Goal: Book appointment/travel/reservation

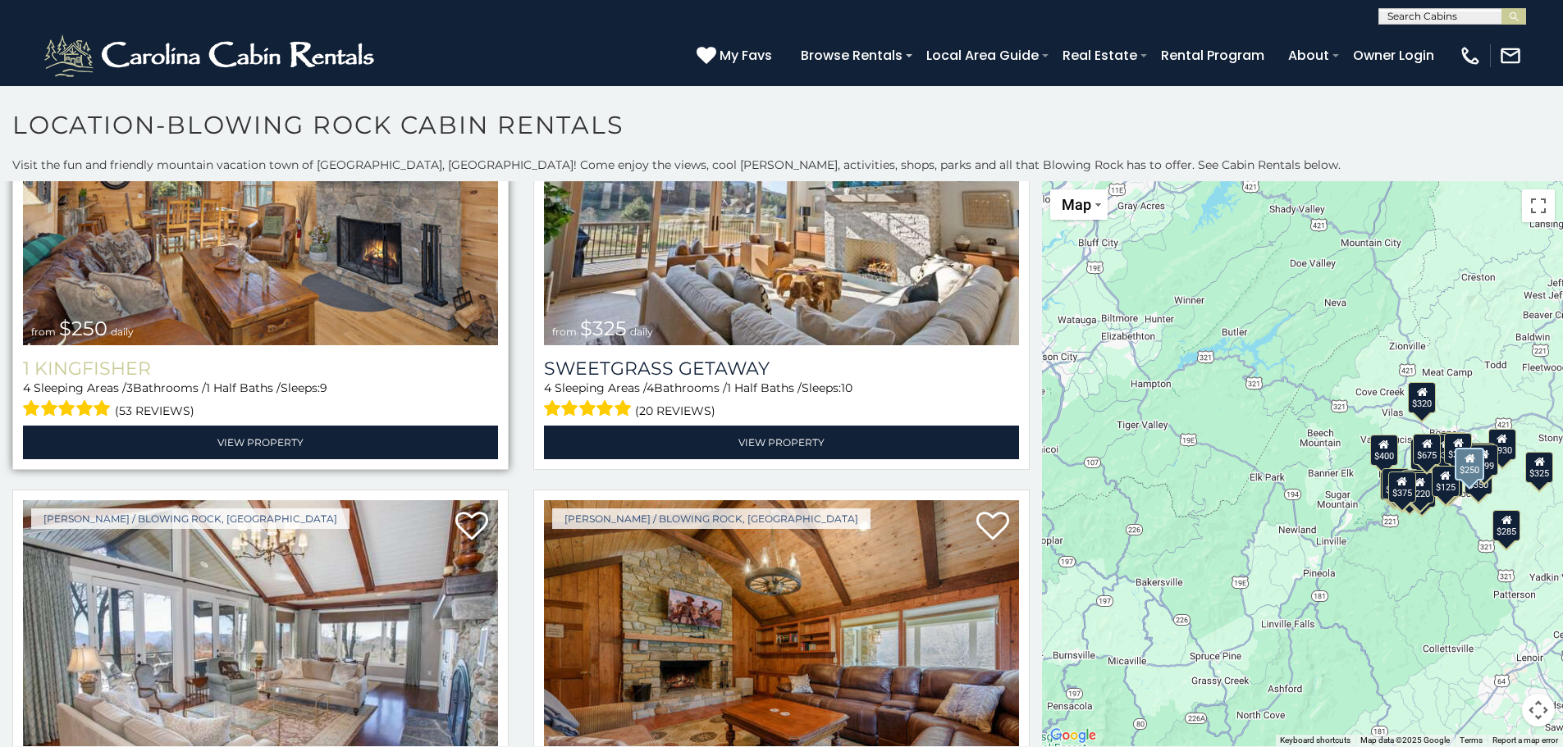
scroll to position [2953, 0]
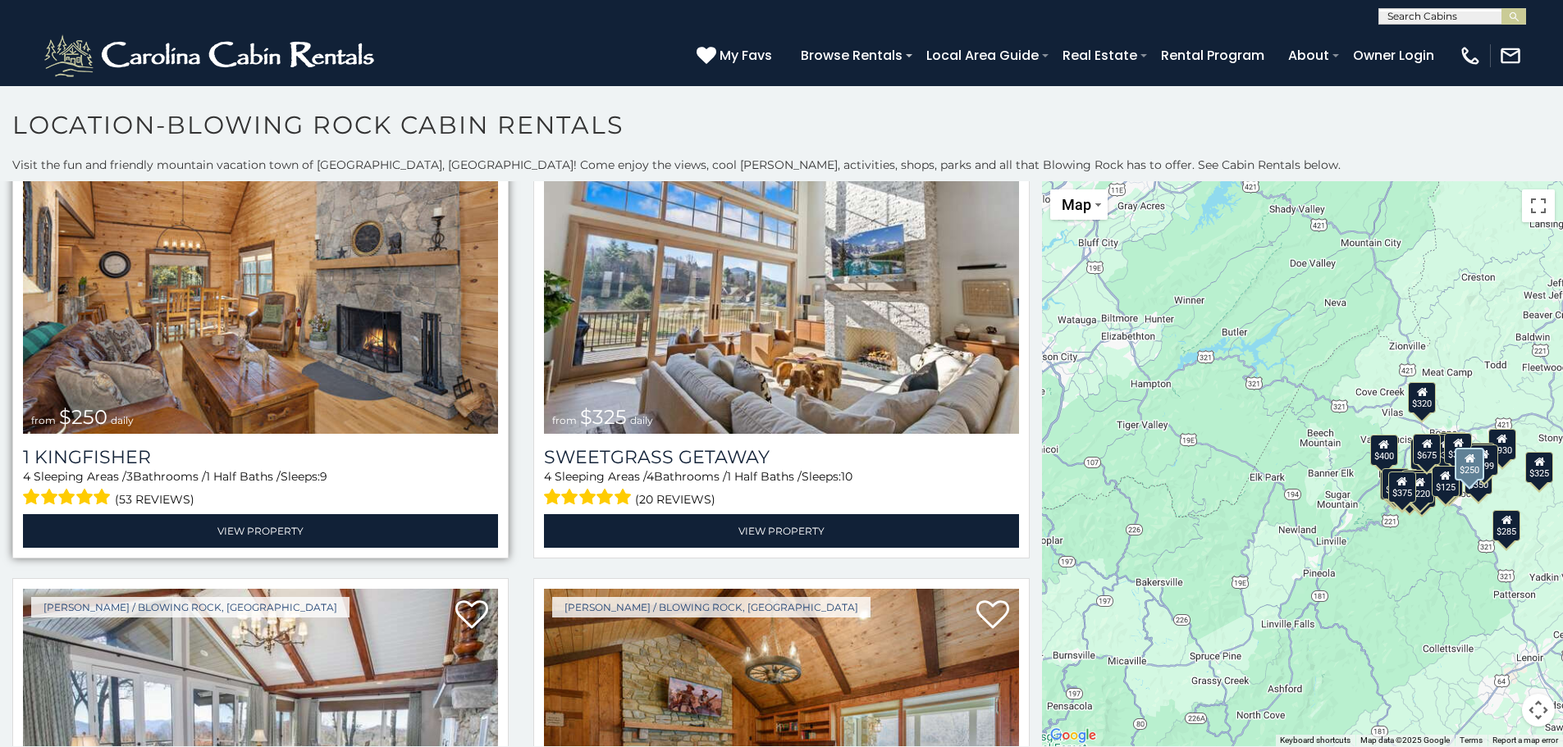
click at [263, 323] on img at bounding box center [260, 275] width 475 height 318
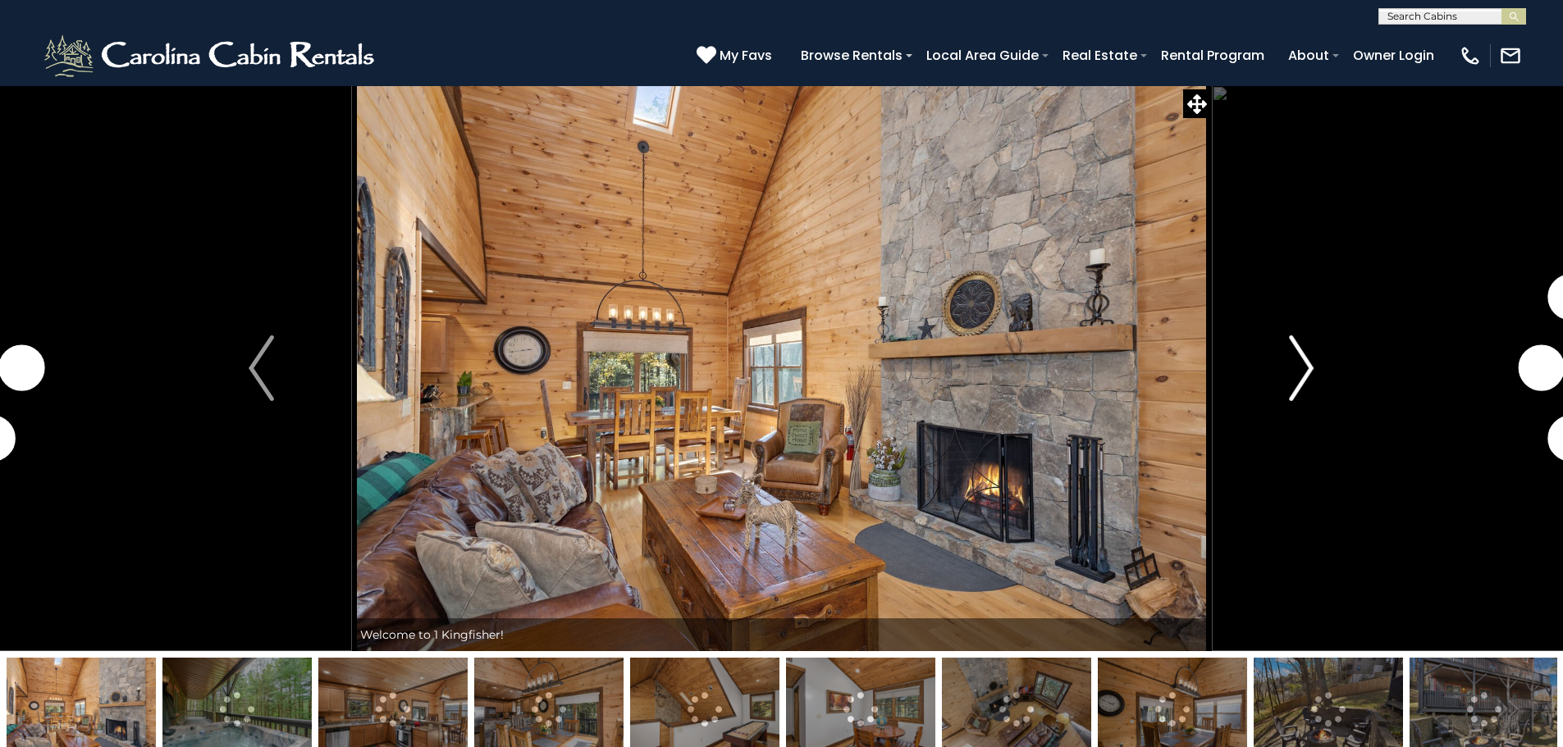
click at [1303, 368] on img "Next" at bounding box center [1301, 369] width 25 height 66
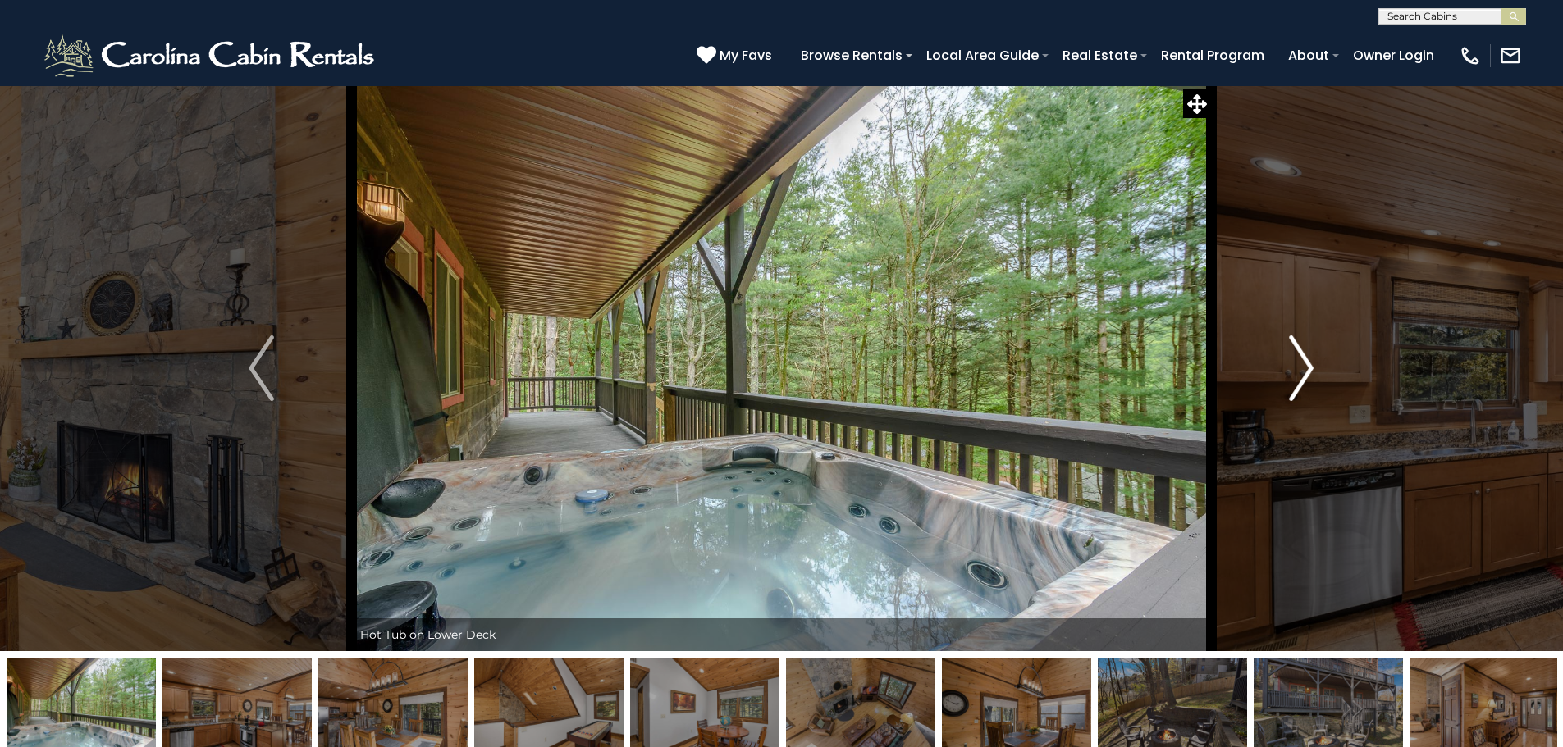
click at [1303, 362] on img "Next" at bounding box center [1301, 369] width 25 height 66
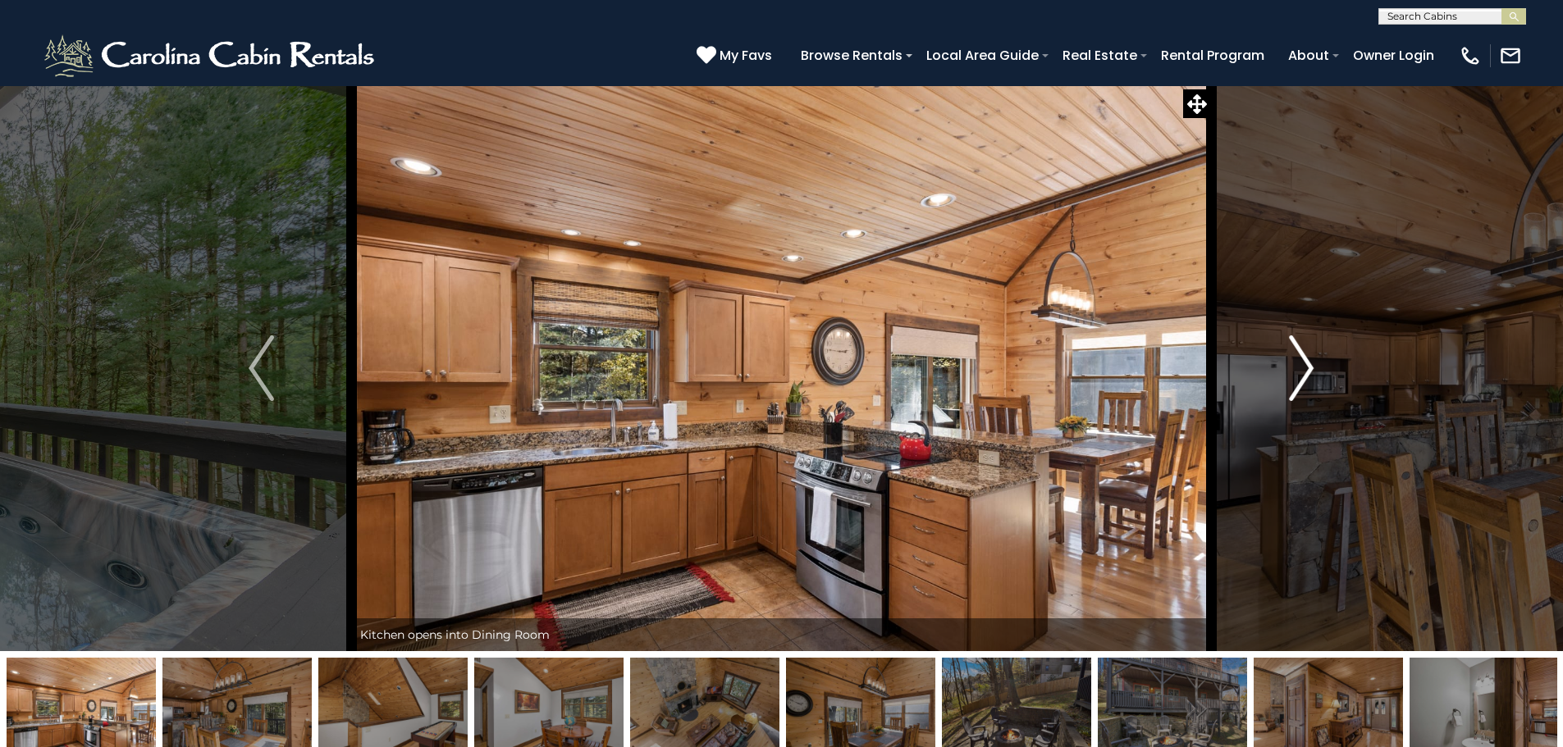
click at [1303, 362] on img "Next" at bounding box center [1301, 369] width 25 height 66
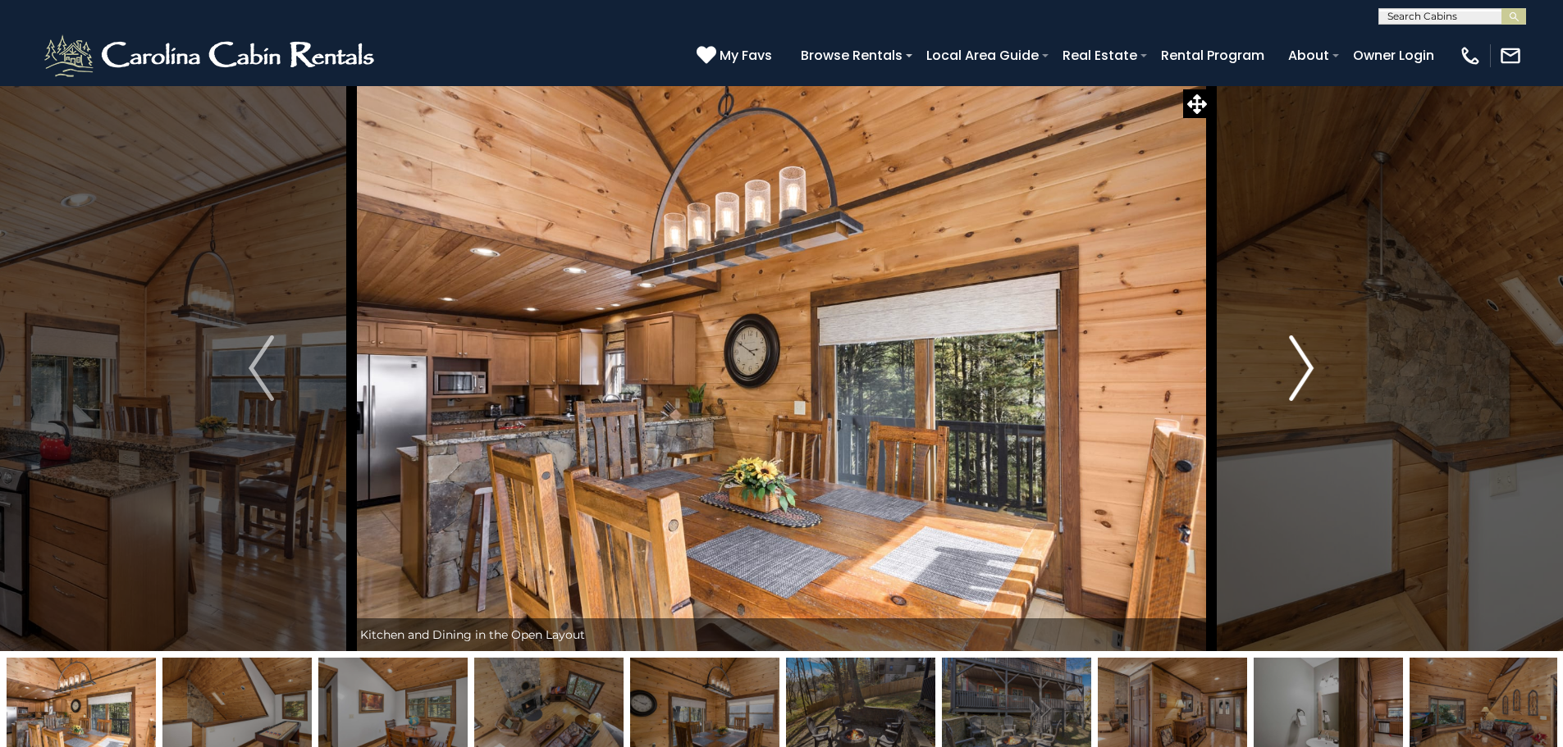
click at [1303, 362] on img "Next" at bounding box center [1301, 369] width 25 height 66
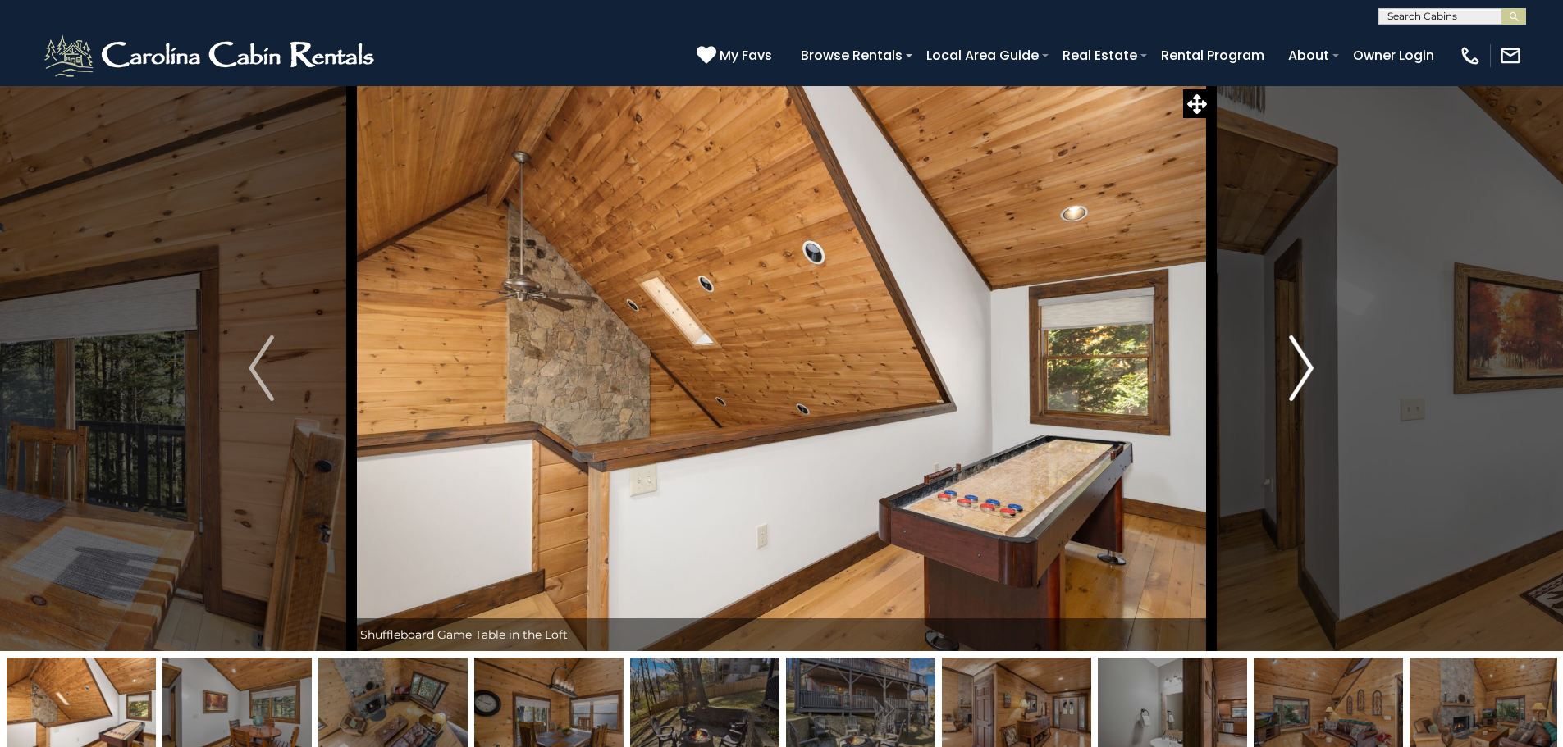
click at [1303, 362] on img "Next" at bounding box center [1301, 369] width 25 height 66
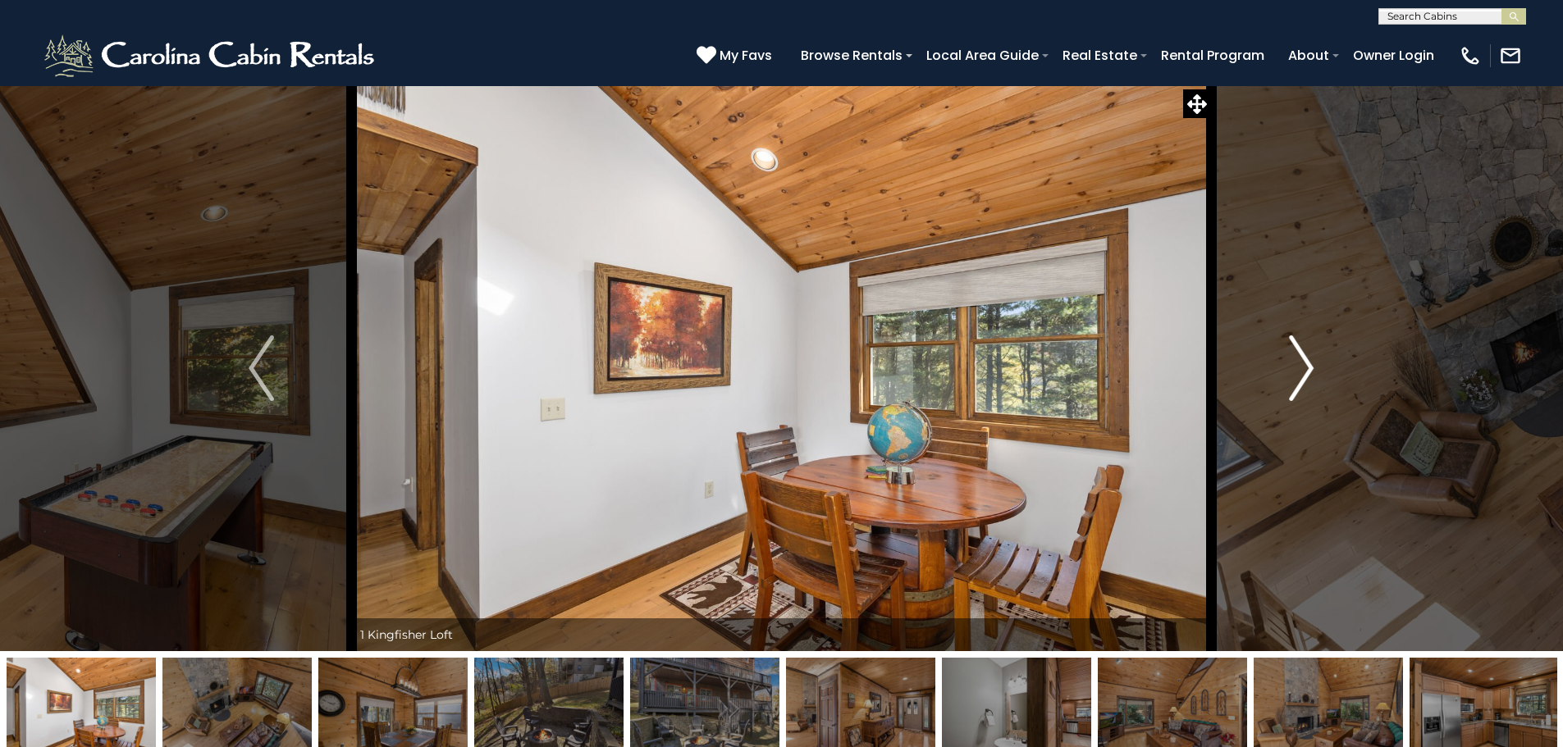
click at [1303, 362] on img "Next" at bounding box center [1301, 369] width 25 height 66
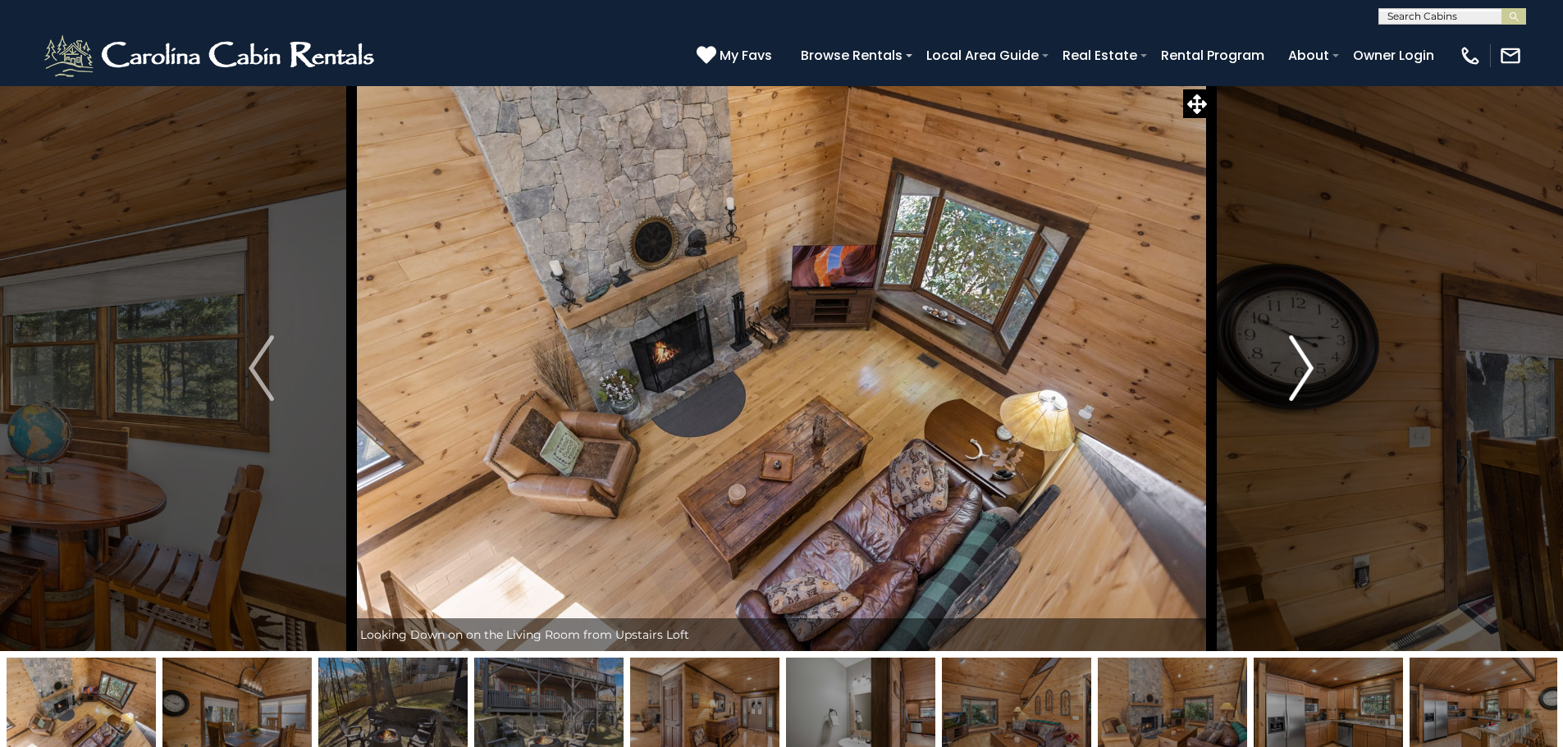
click at [1303, 362] on img "Next" at bounding box center [1301, 369] width 25 height 66
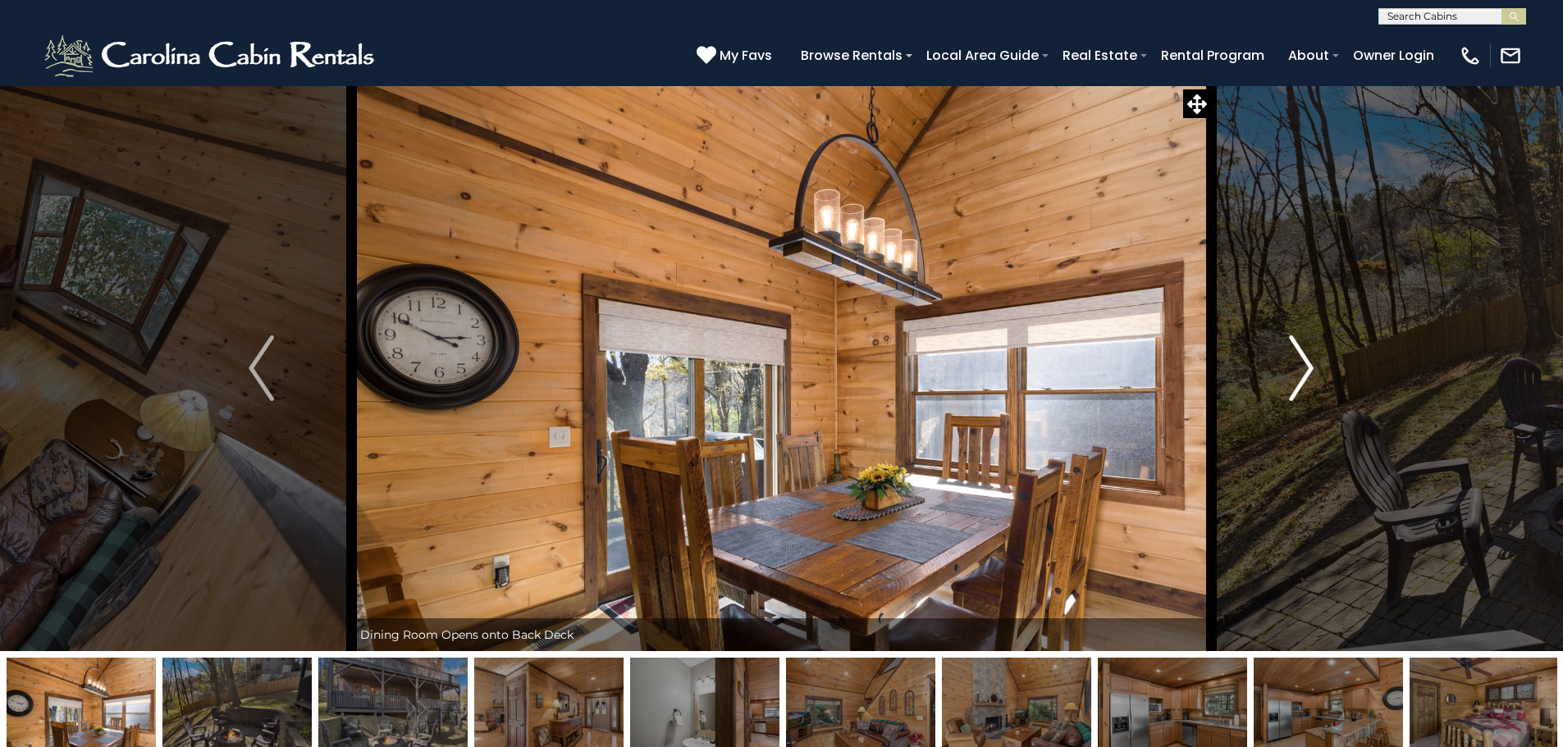
click at [1303, 362] on img "Next" at bounding box center [1301, 369] width 25 height 66
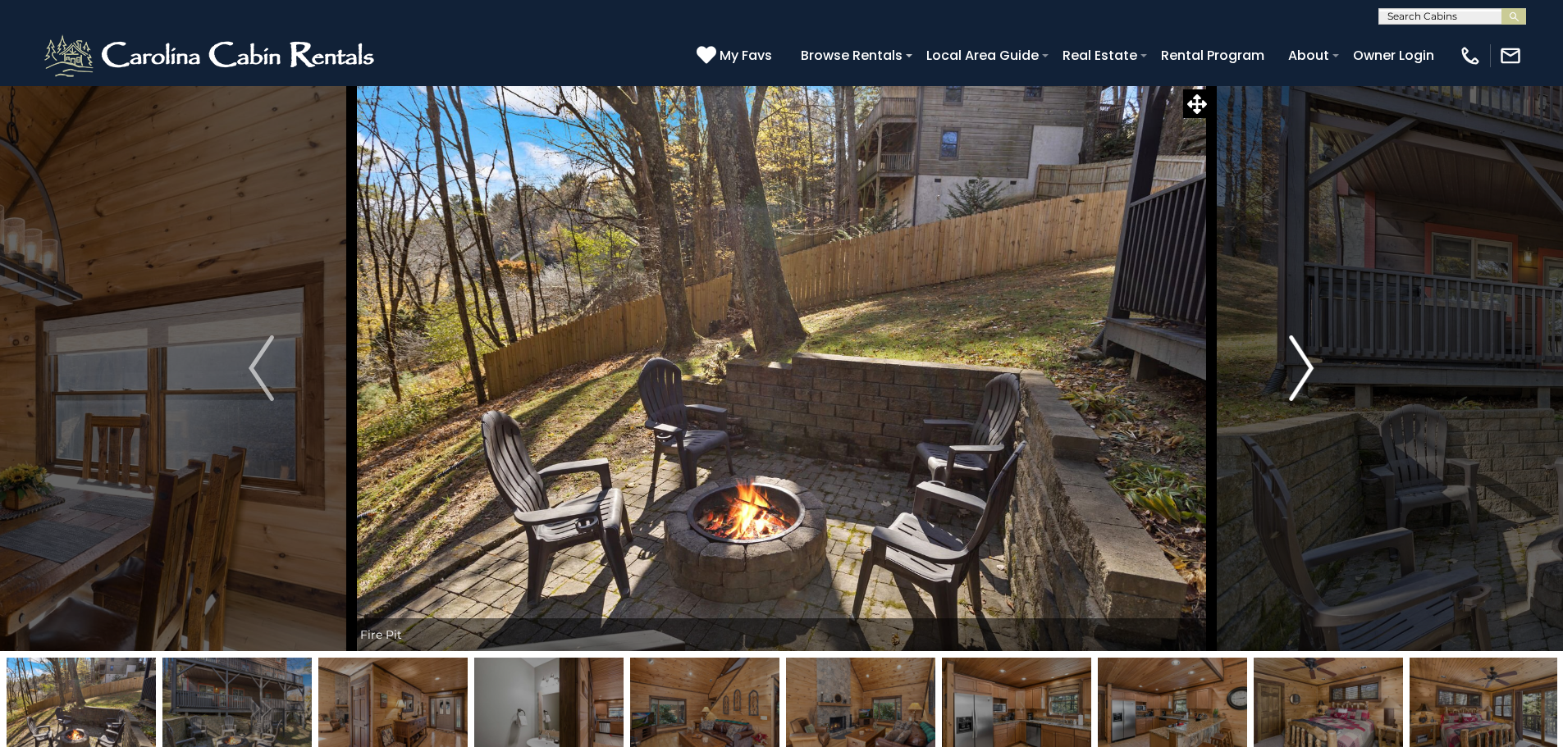
click at [1300, 362] on img "Next" at bounding box center [1301, 369] width 25 height 66
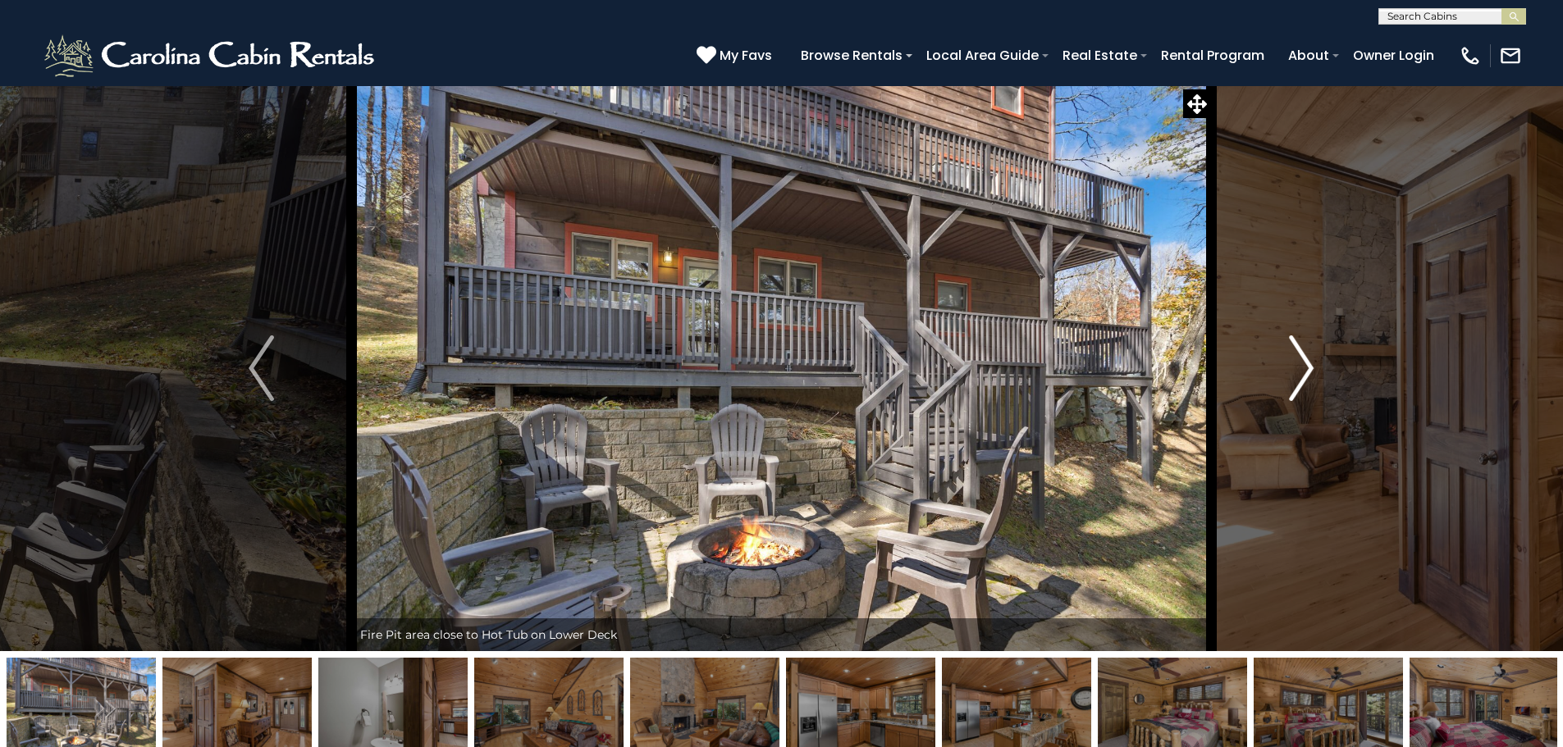
click at [1300, 361] on img "Next" at bounding box center [1301, 369] width 25 height 66
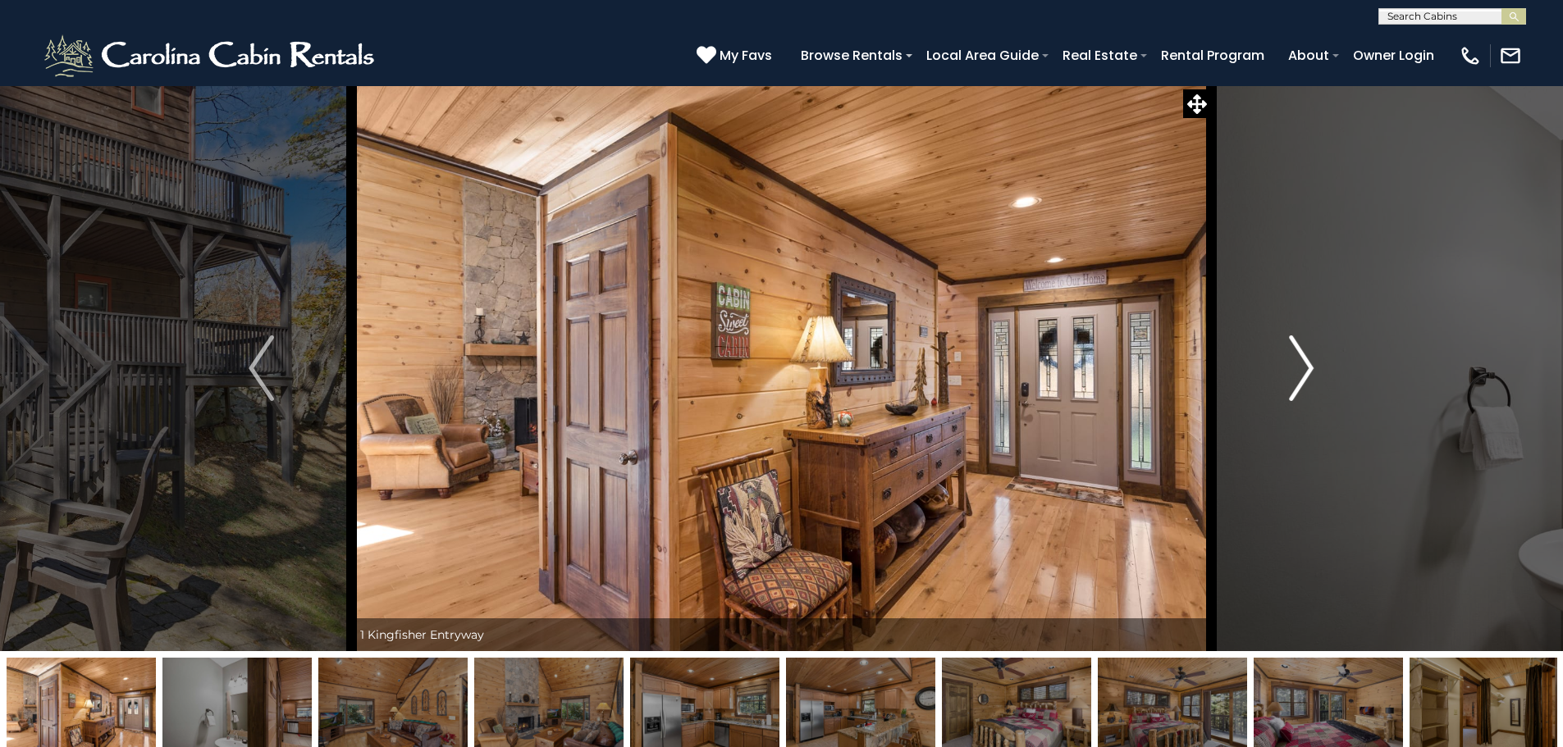
click at [1300, 361] on img "Next" at bounding box center [1301, 369] width 25 height 66
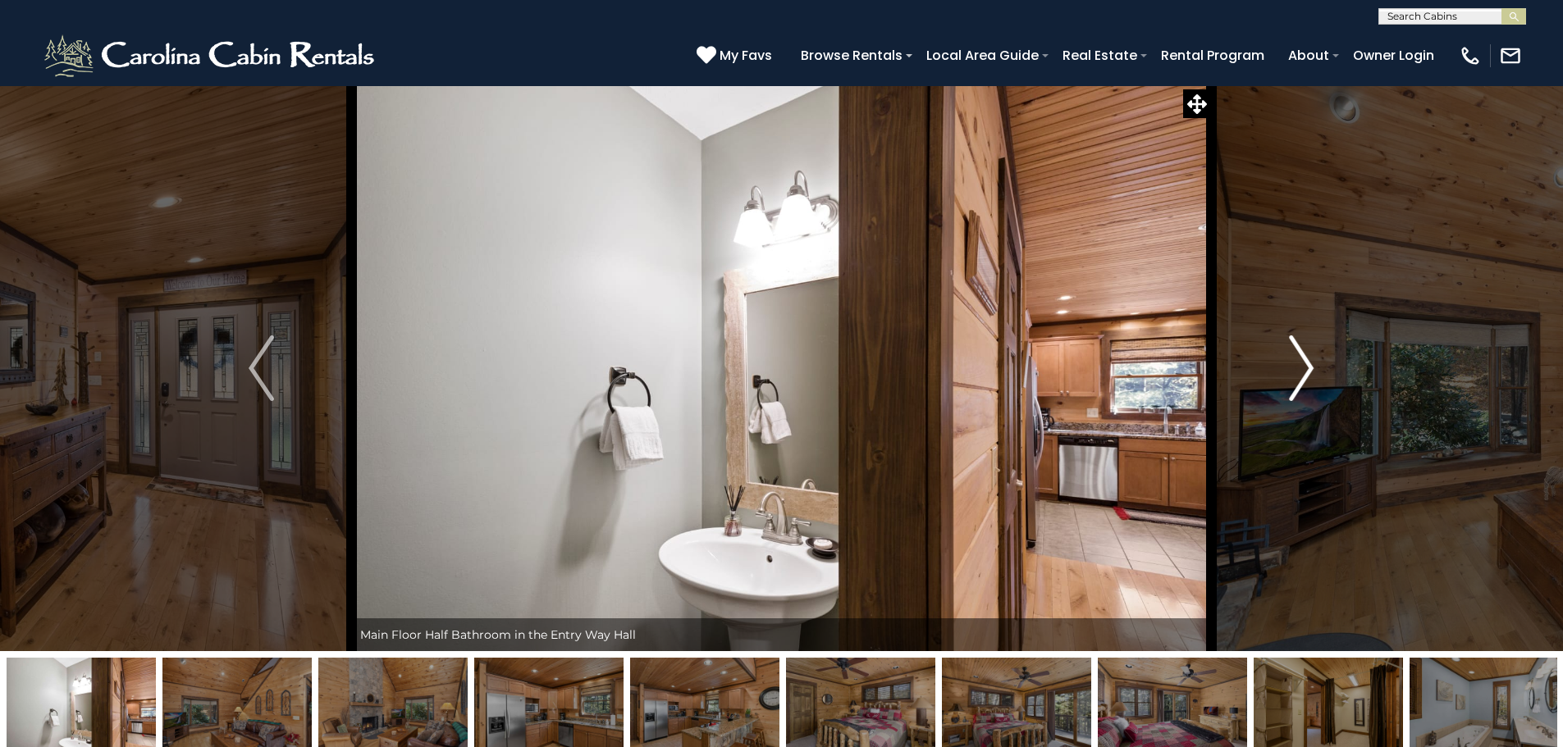
click at [1300, 361] on img "Next" at bounding box center [1301, 369] width 25 height 66
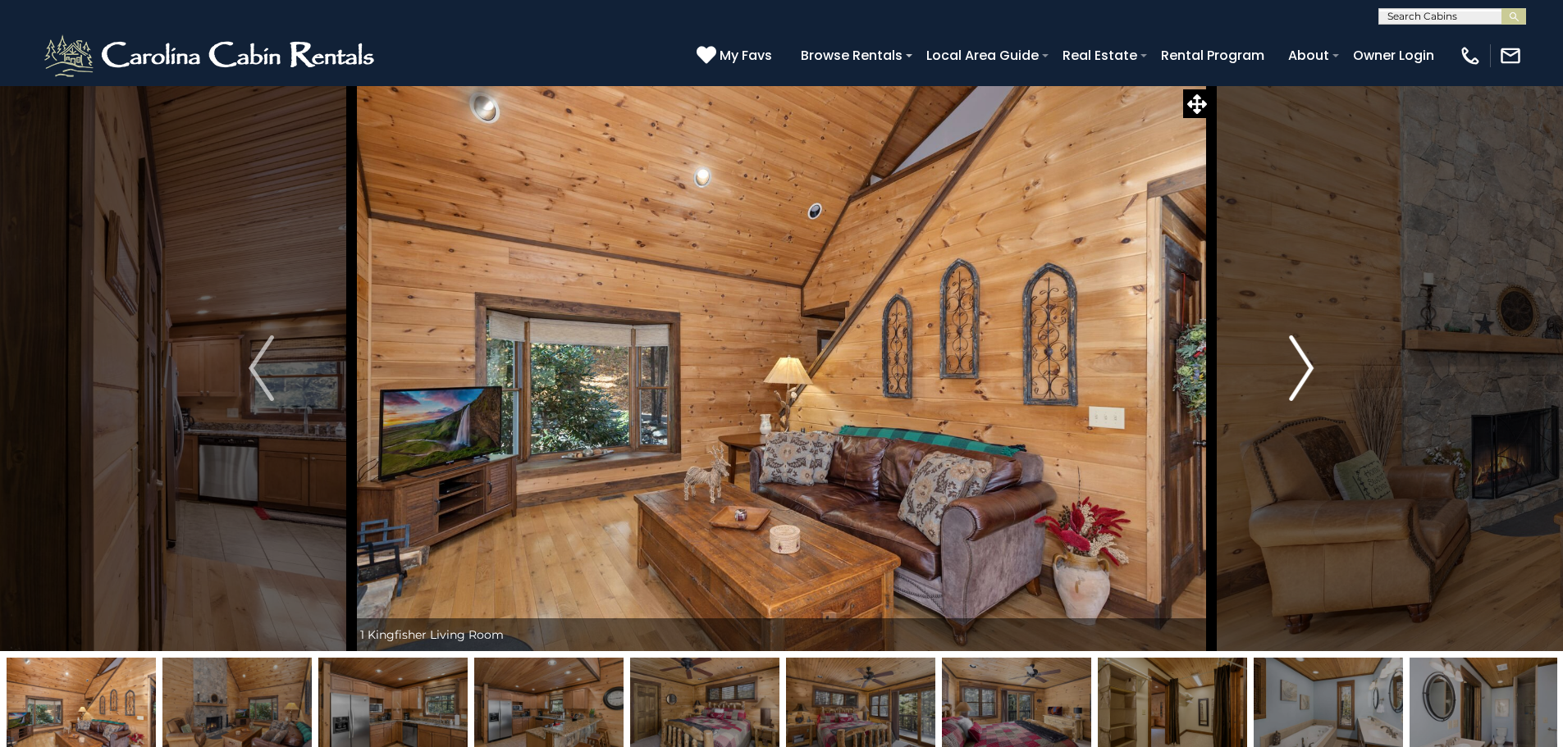
click at [1300, 361] on img "Next" at bounding box center [1301, 369] width 25 height 66
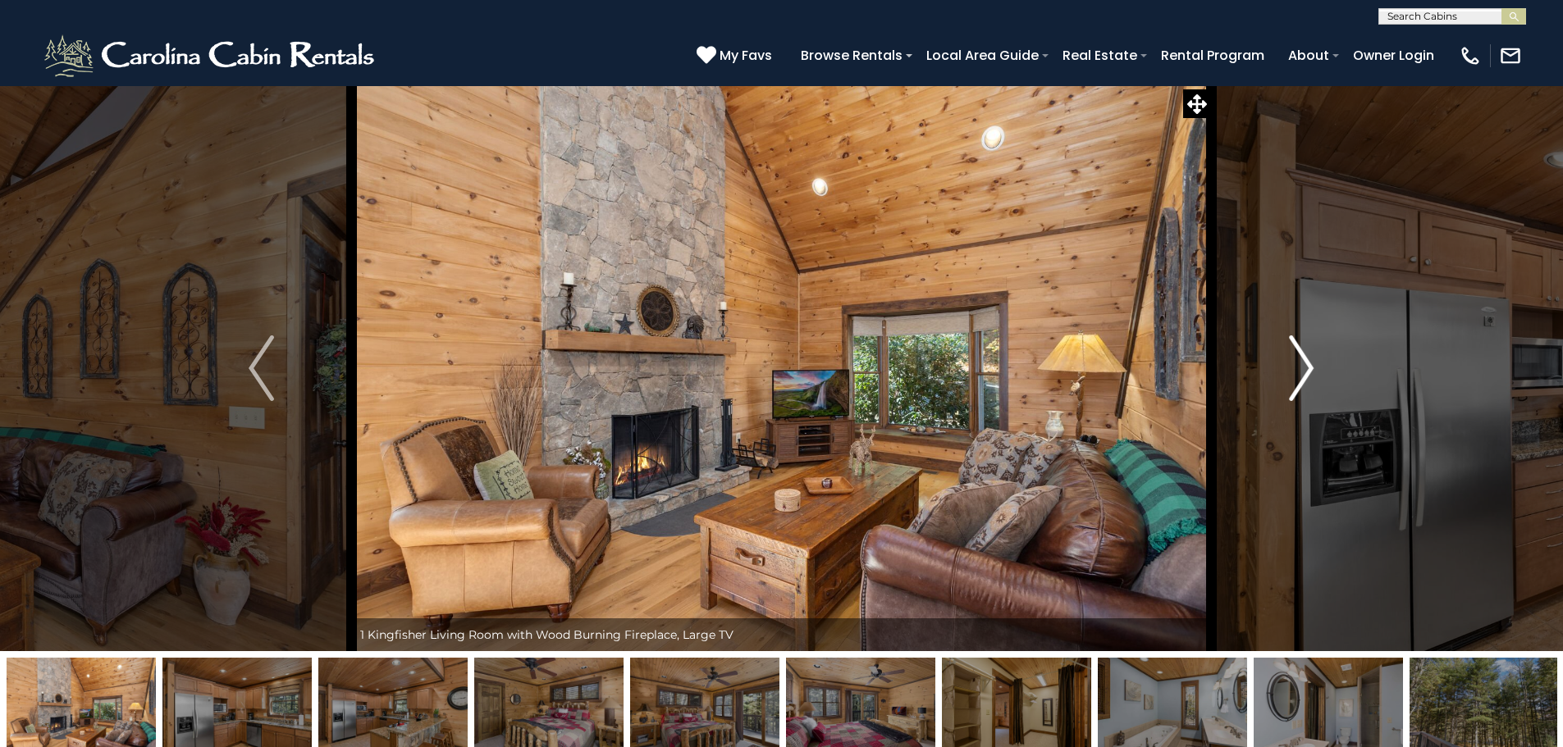
click at [1299, 360] on img "Next" at bounding box center [1301, 369] width 25 height 66
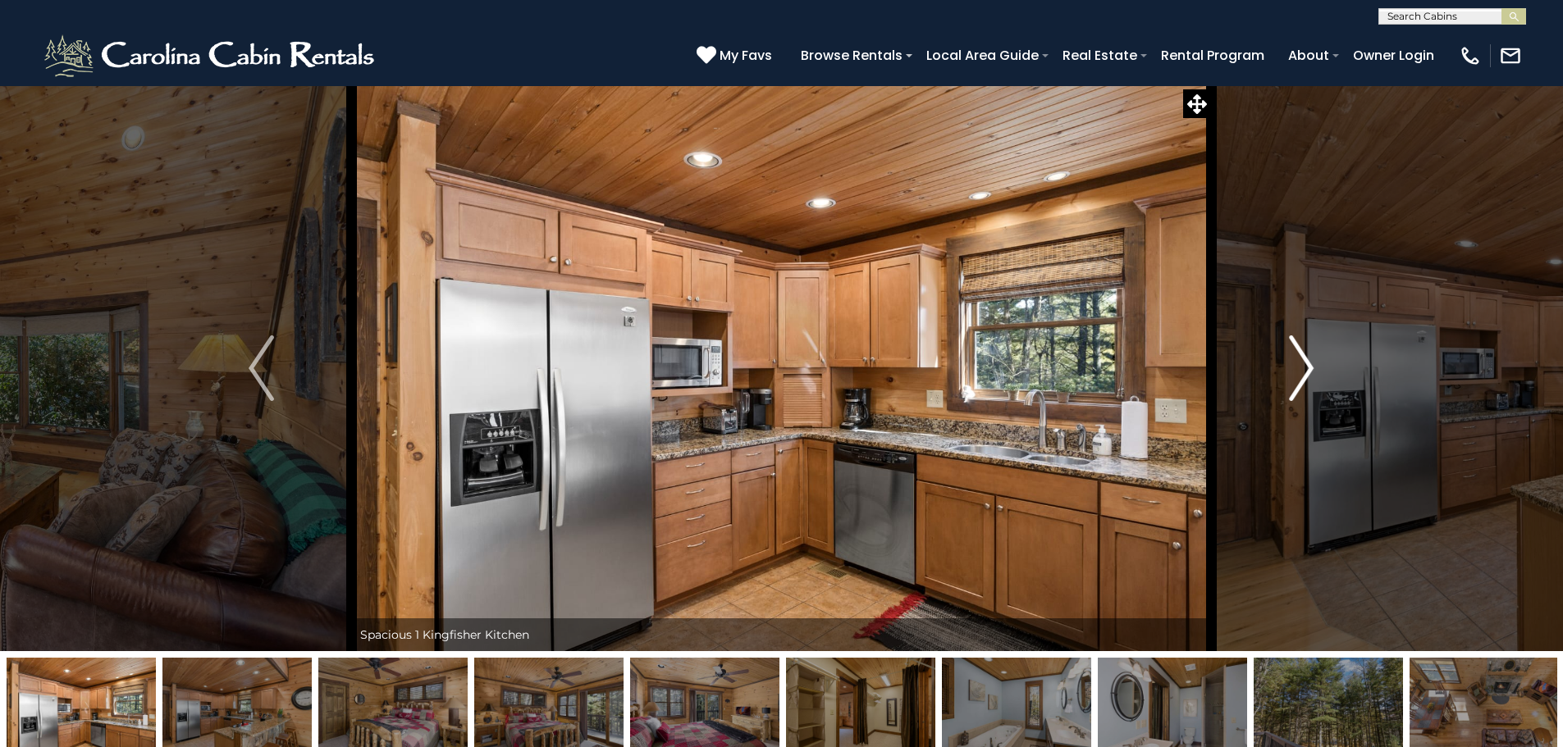
click at [1299, 358] on img "Next" at bounding box center [1301, 369] width 25 height 66
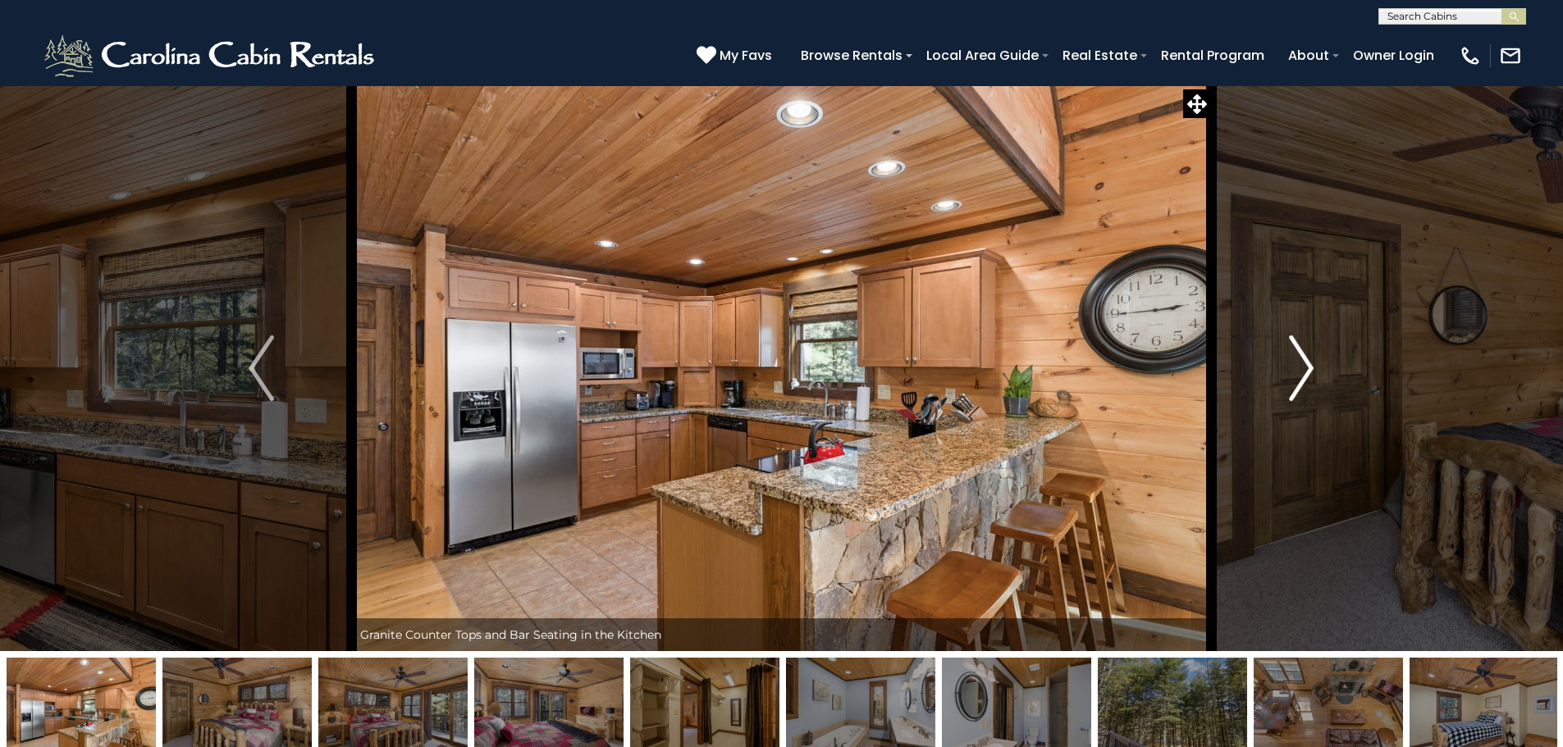
click at [1299, 358] on img "Next" at bounding box center [1301, 369] width 25 height 66
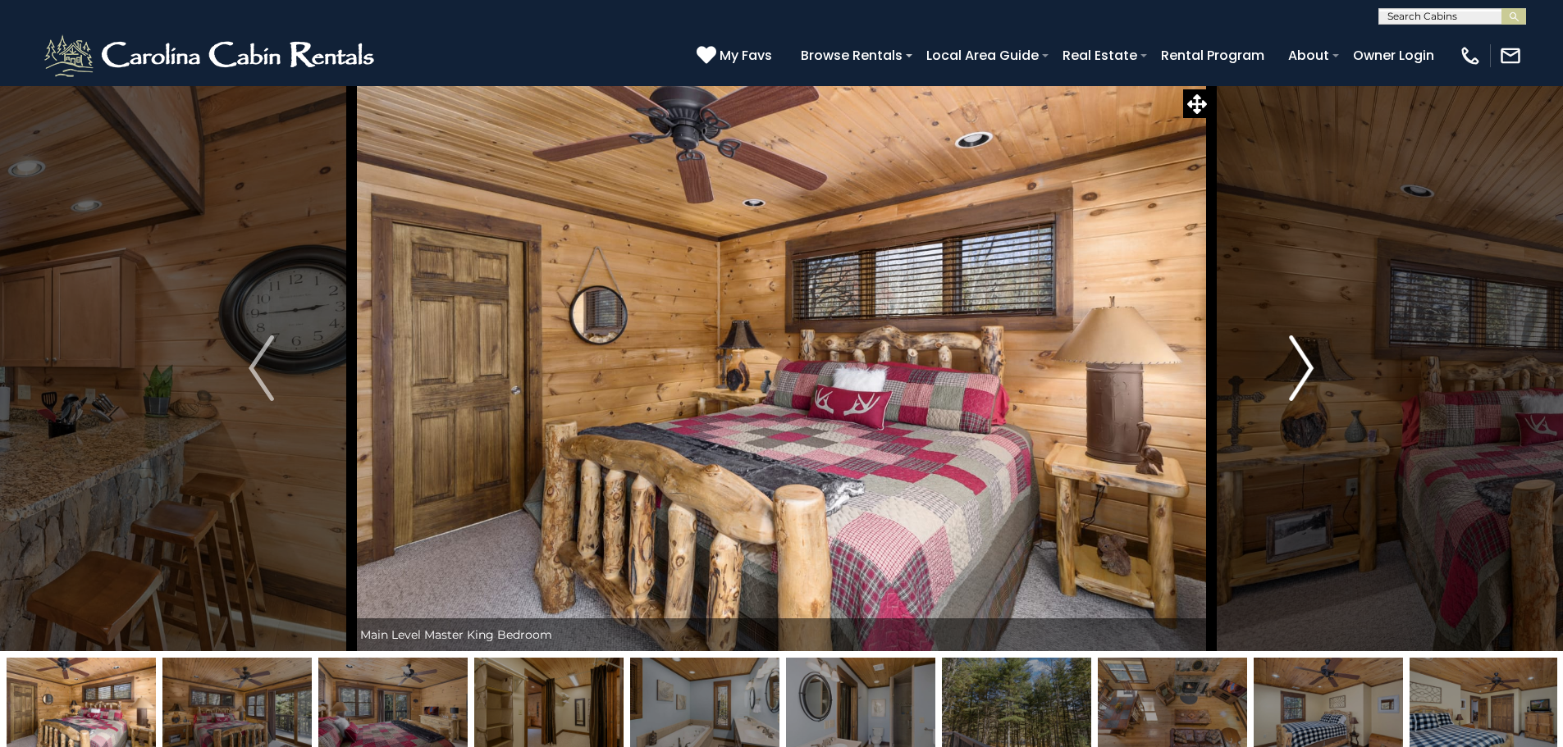
click at [1299, 355] on img "Next" at bounding box center [1301, 369] width 25 height 66
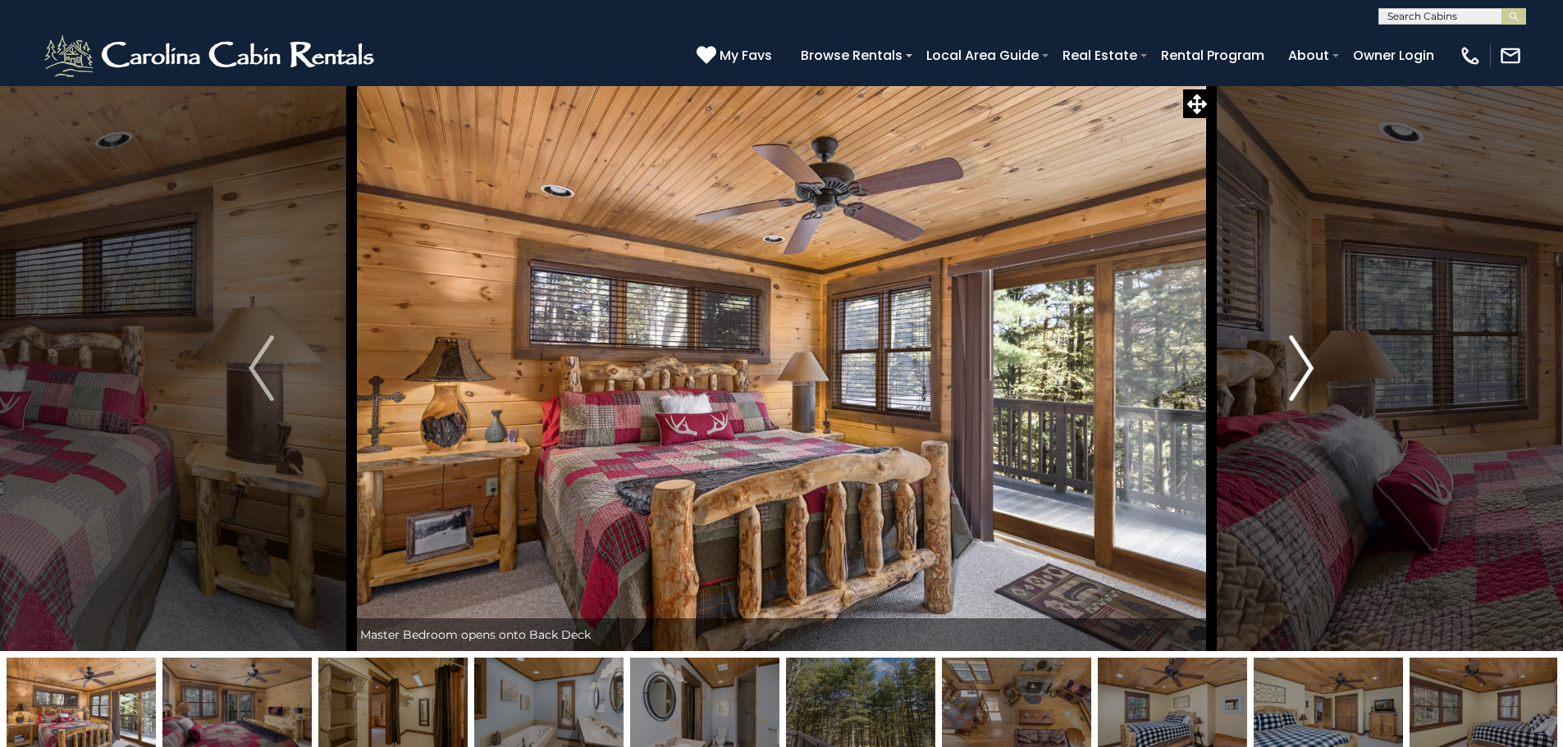
click at [1299, 355] on img "Next" at bounding box center [1301, 369] width 25 height 66
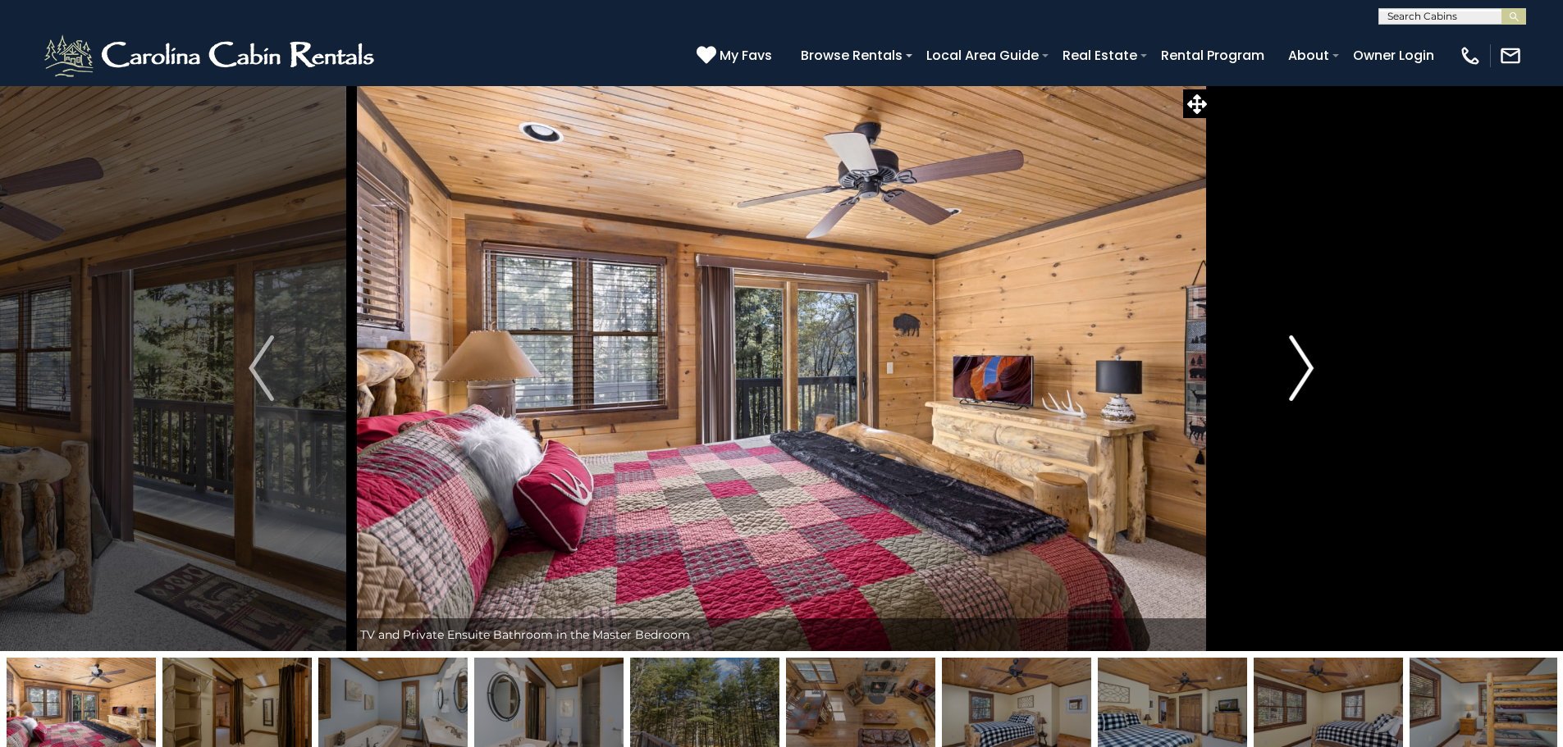
click at [1299, 355] on img "Next" at bounding box center [1301, 369] width 25 height 66
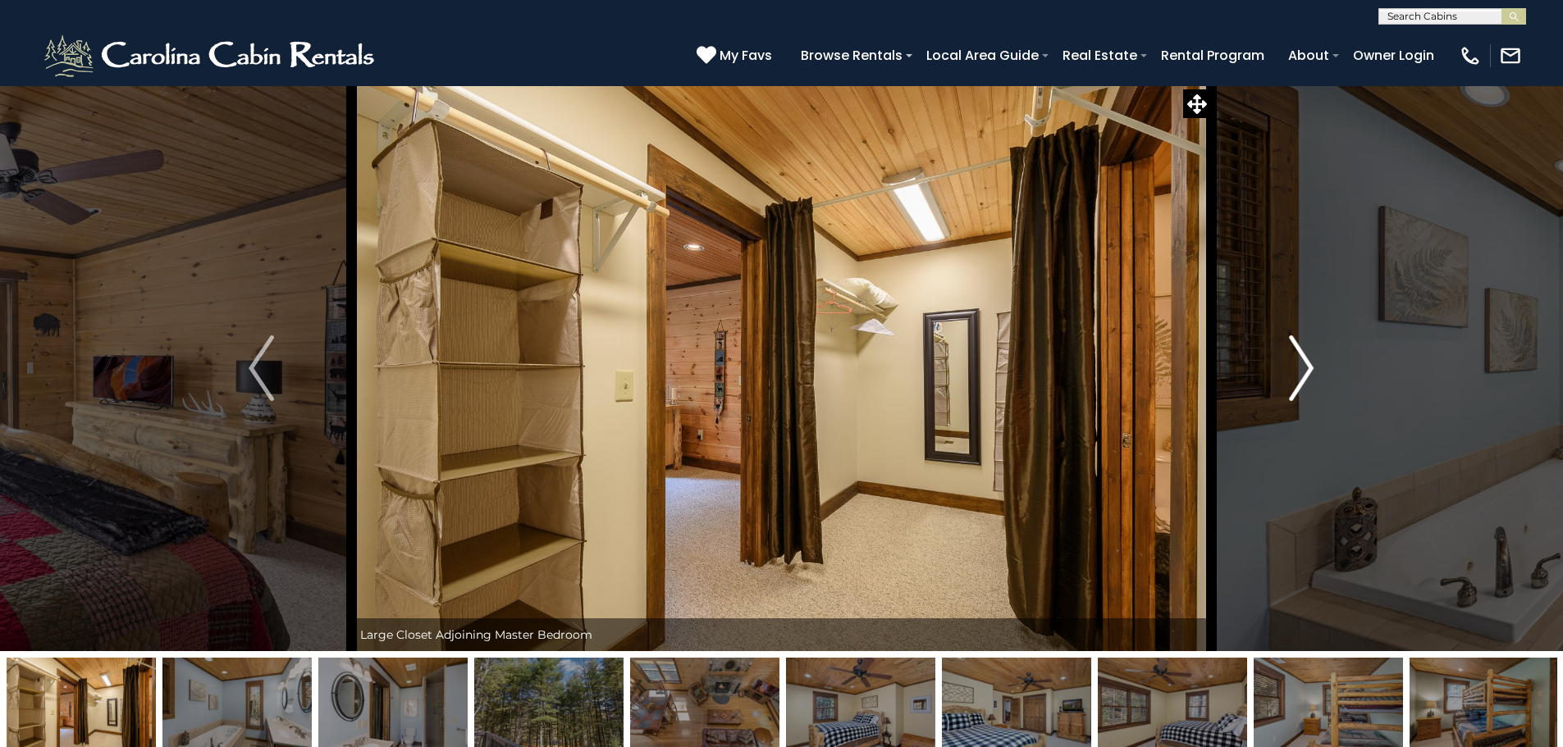
click at [1299, 355] on img "Next" at bounding box center [1301, 369] width 25 height 66
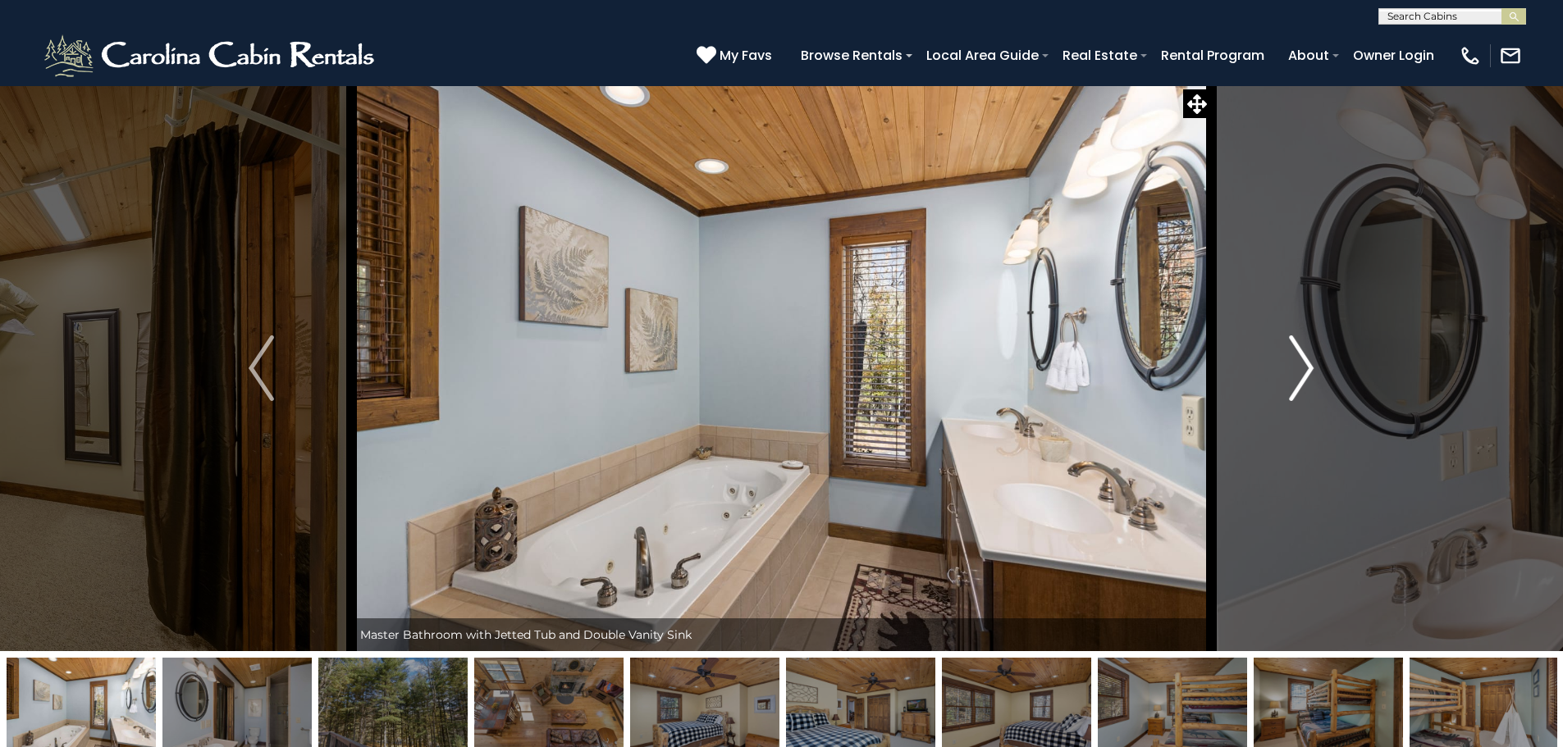
click at [1299, 355] on img "Next" at bounding box center [1301, 369] width 25 height 66
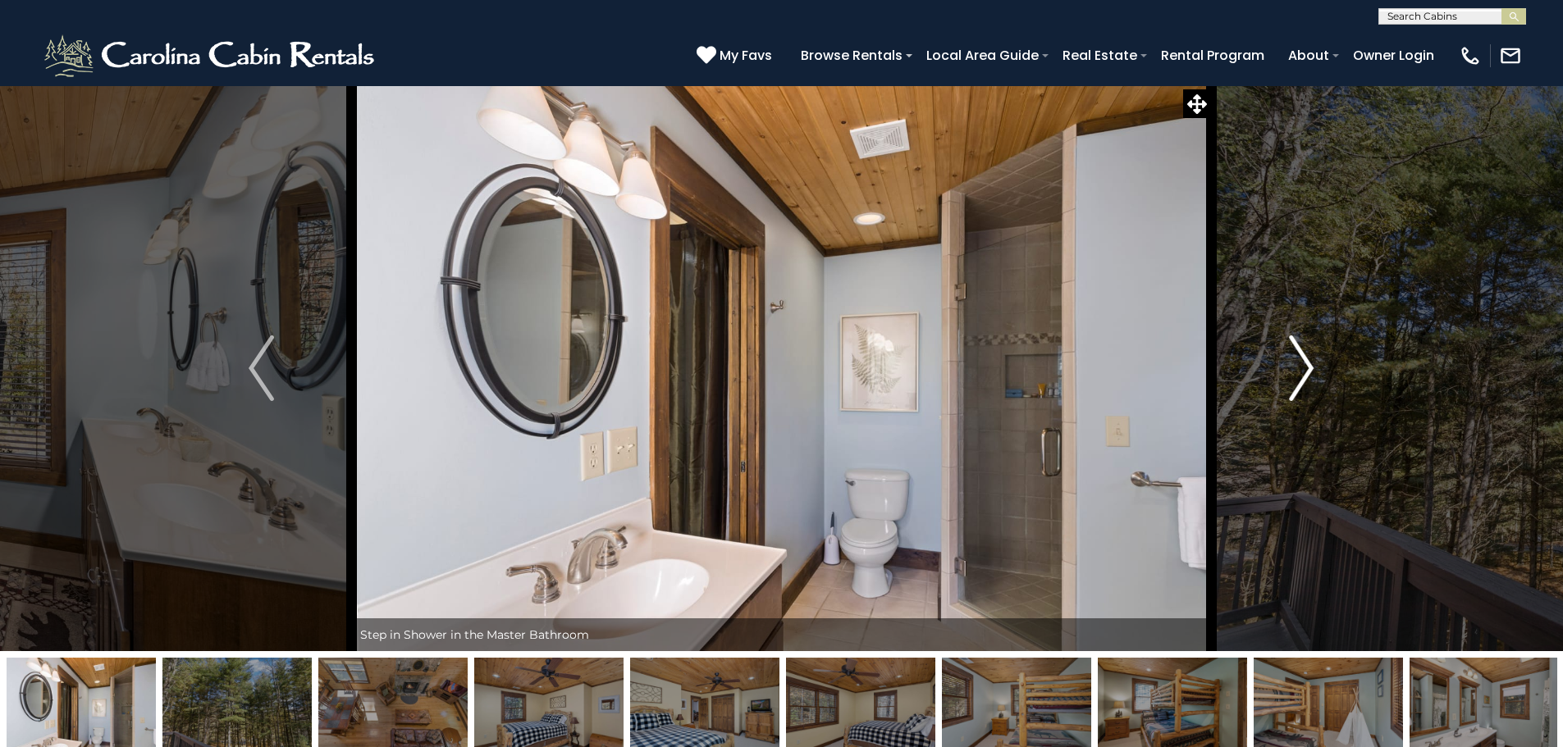
click at [1299, 355] on img "Next" at bounding box center [1301, 369] width 25 height 66
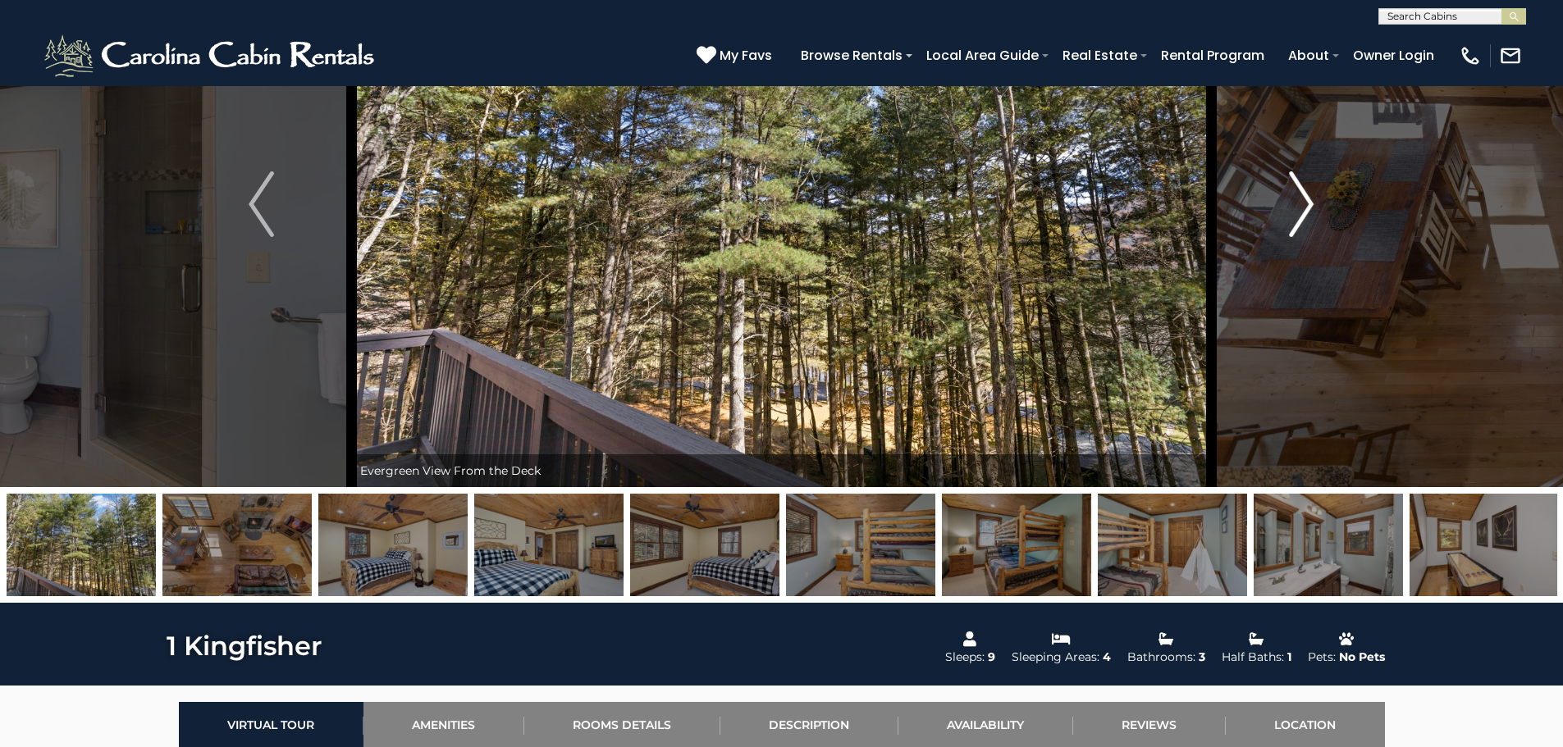
scroll to position [82, 0]
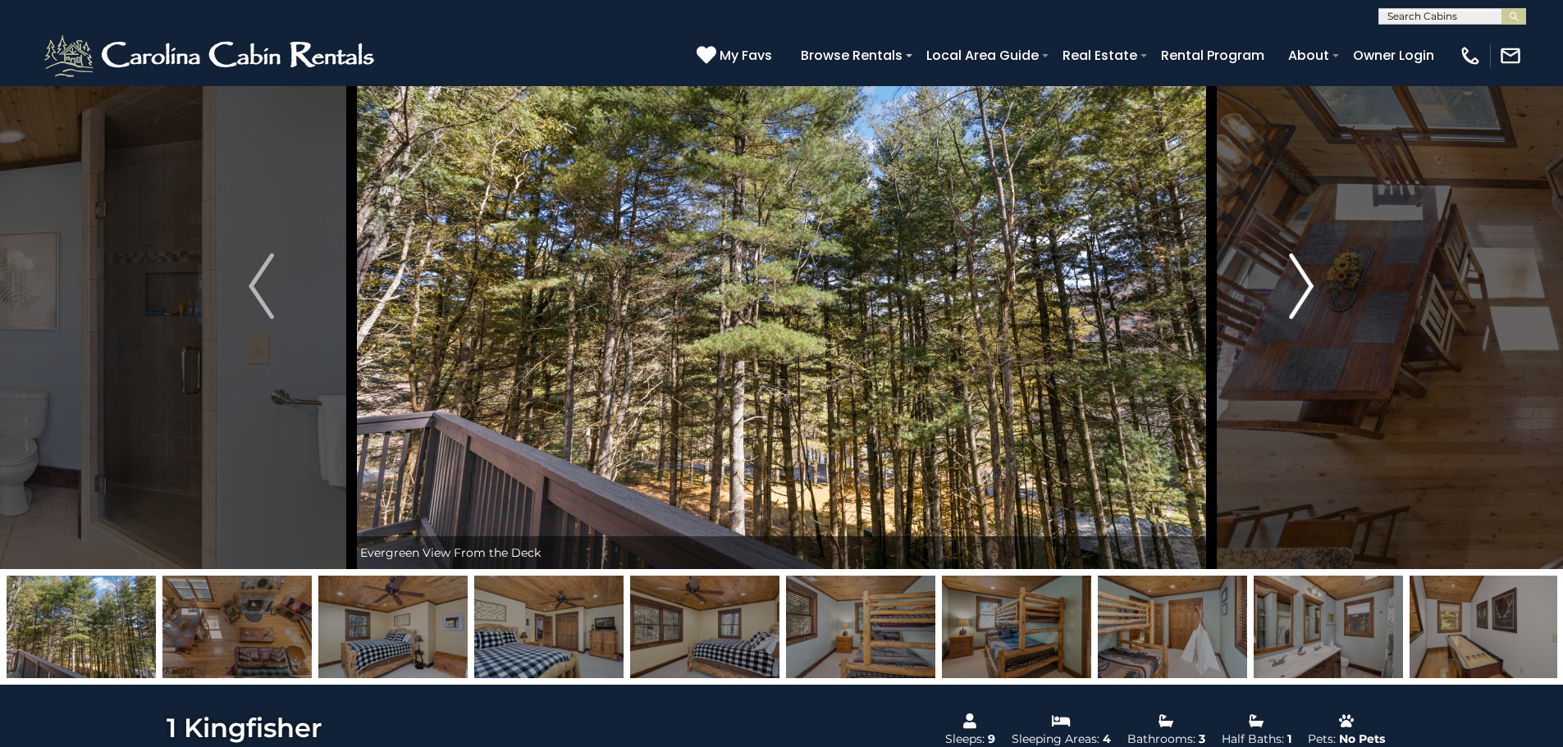
click at [1299, 301] on img "Next" at bounding box center [1301, 286] width 25 height 66
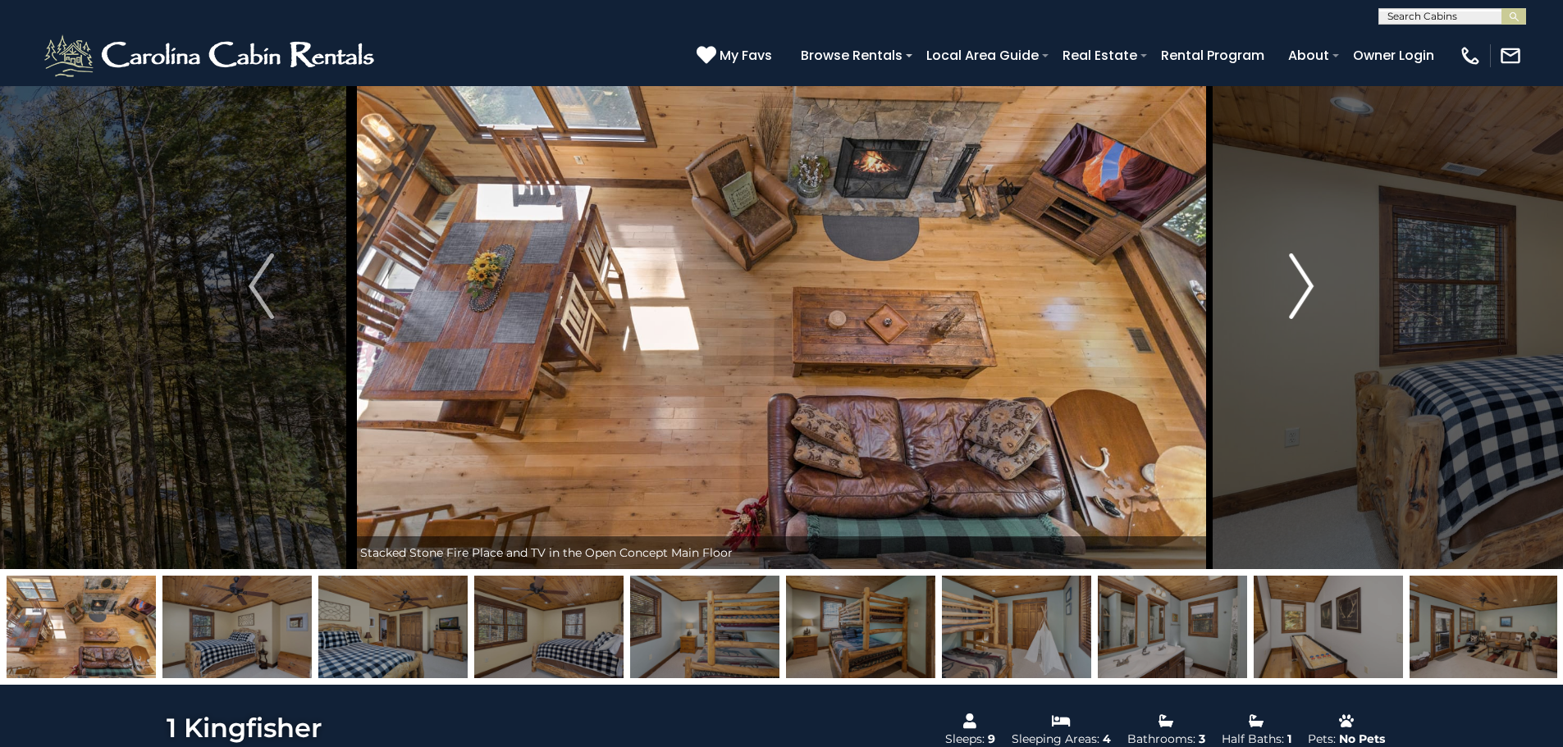
click at [1294, 295] on img "Next" at bounding box center [1301, 286] width 25 height 66
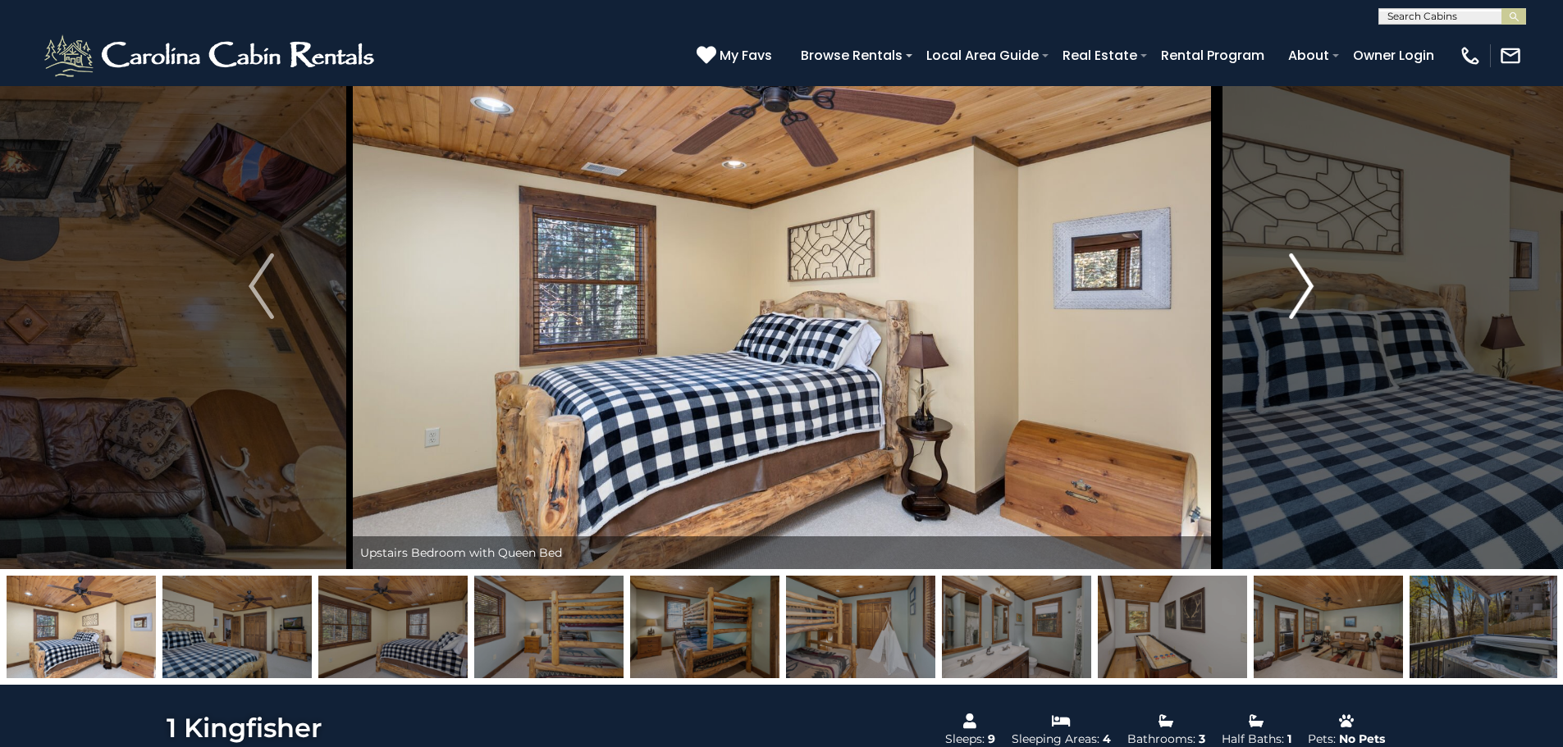
click at [1294, 295] on img "Next" at bounding box center [1301, 286] width 25 height 66
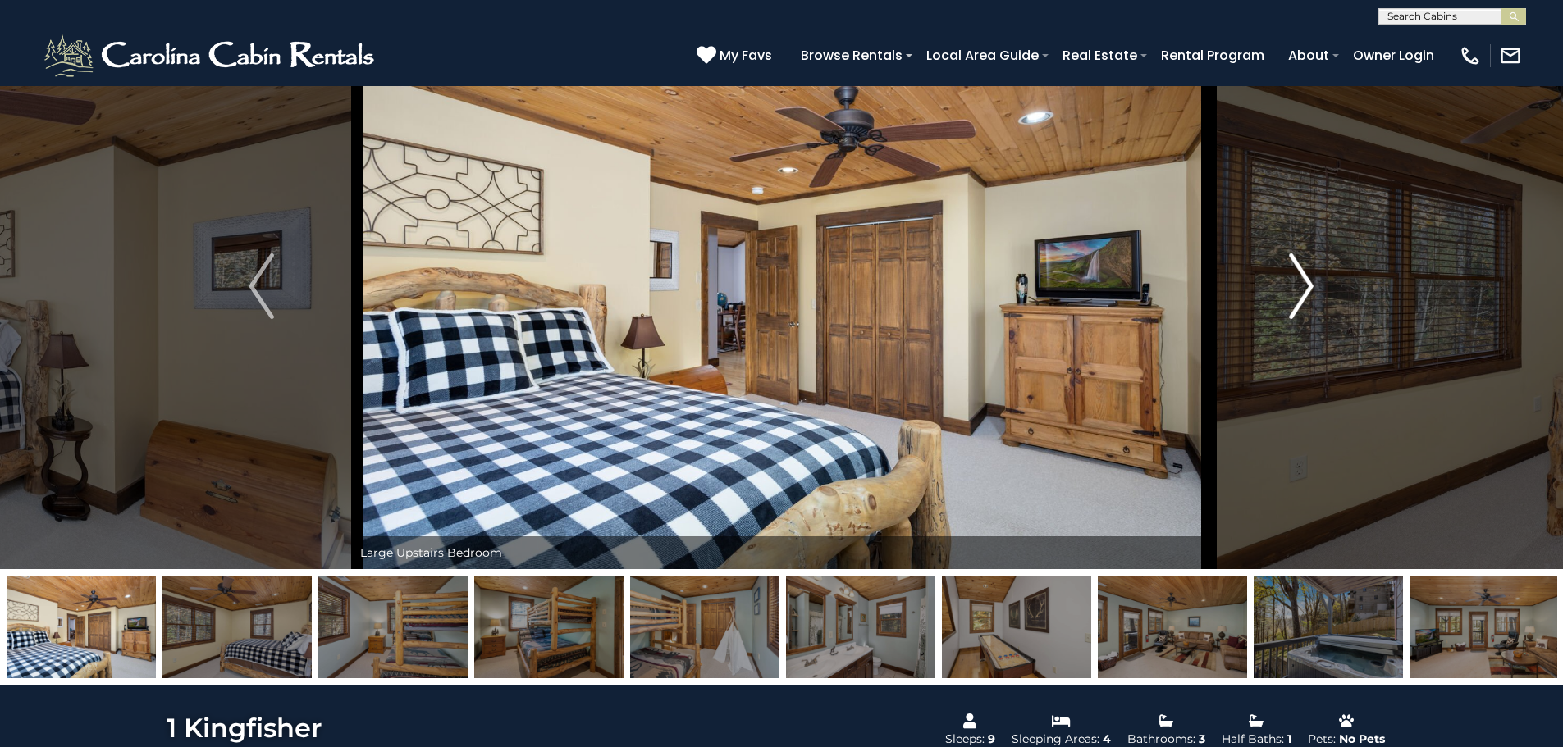
click at [1294, 295] on img "Next" at bounding box center [1301, 286] width 25 height 66
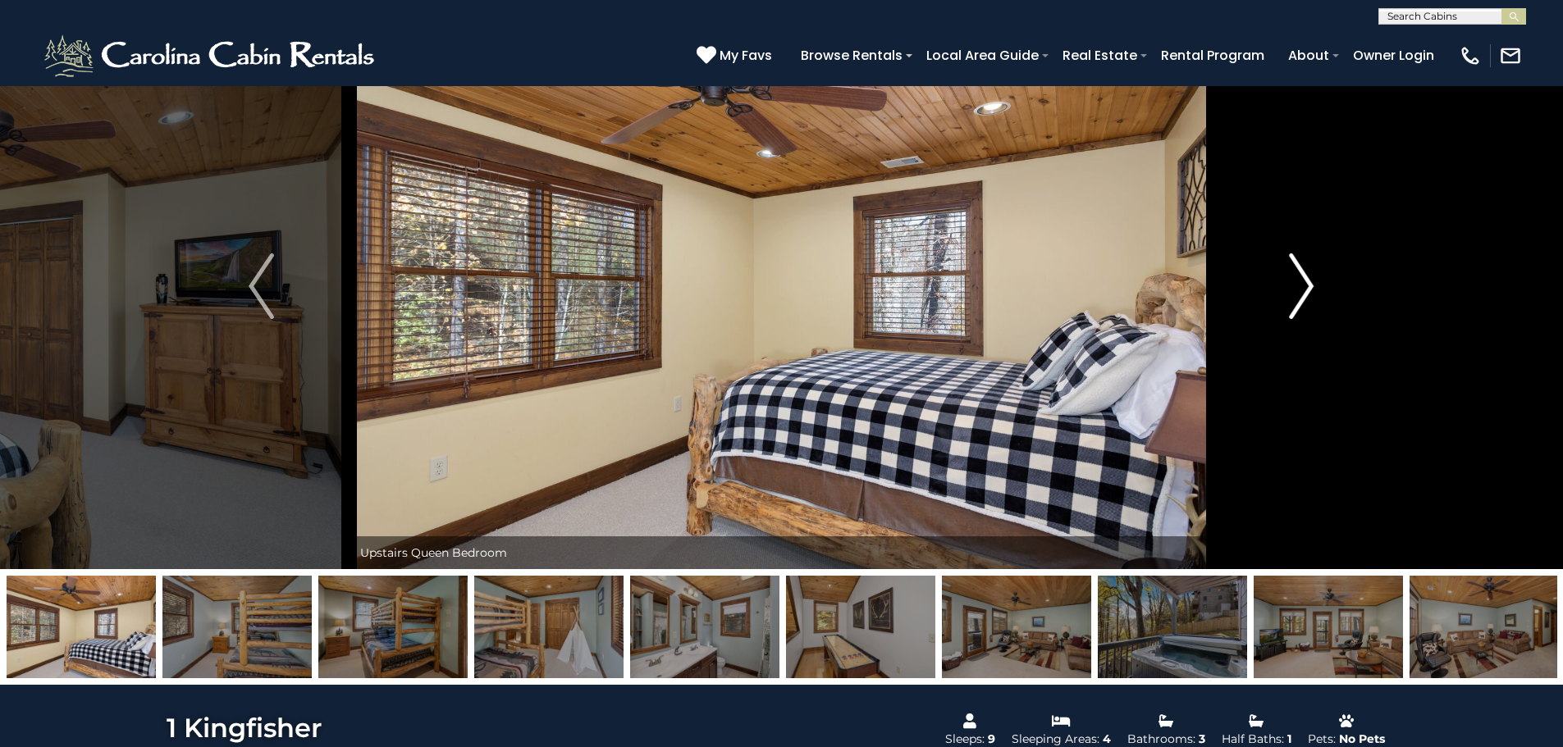
click at [1294, 295] on img "Next" at bounding box center [1301, 286] width 25 height 66
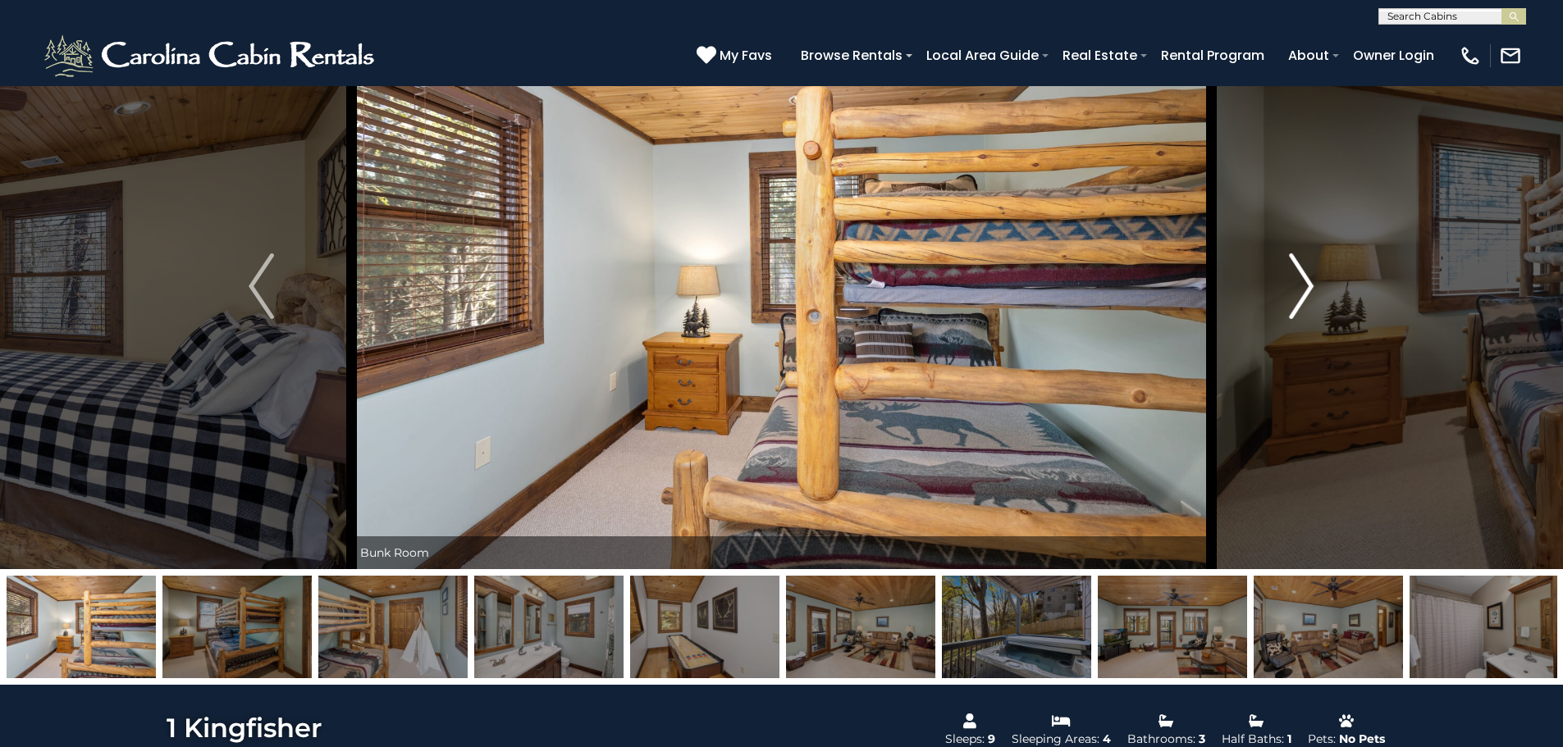
click at [1294, 295] on img "Next" at bounding box center [1301, 286] width 25 height 66
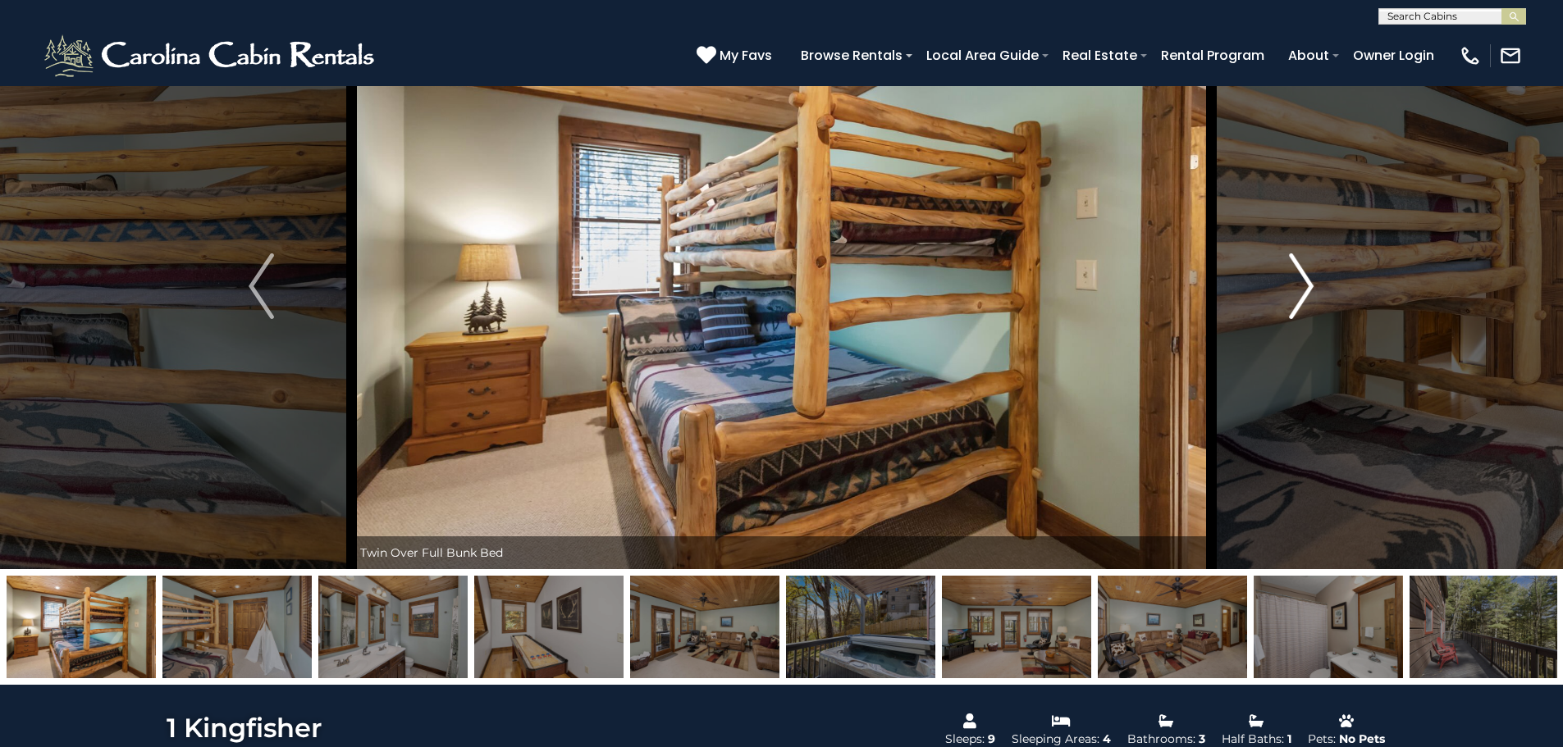
click at [1294, 295] on img "Next" at bounding box center [1301, 286] width 25 height 66
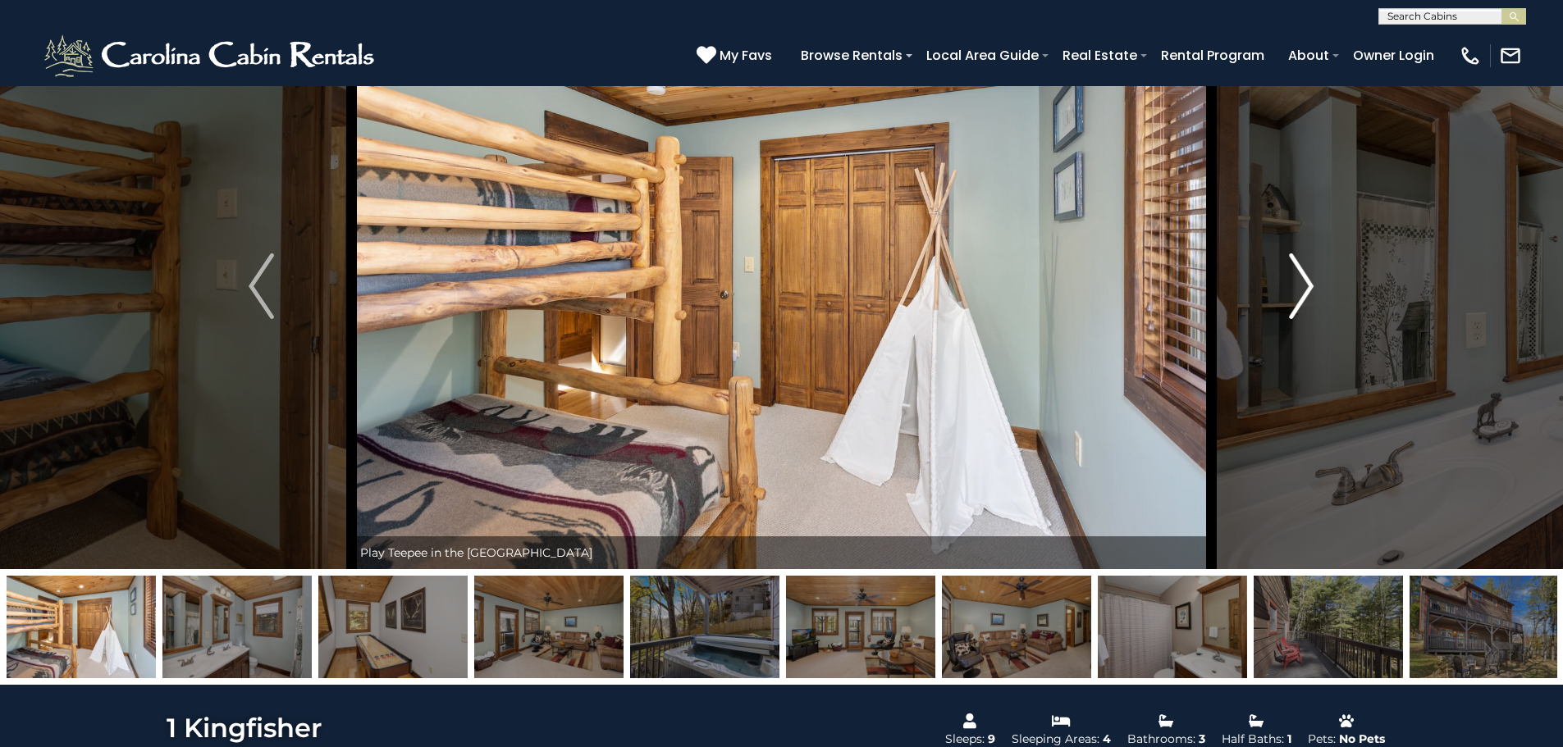
click at [1294, 295] on img "Next" at bounding box center [1301, 286] width 25 height 66
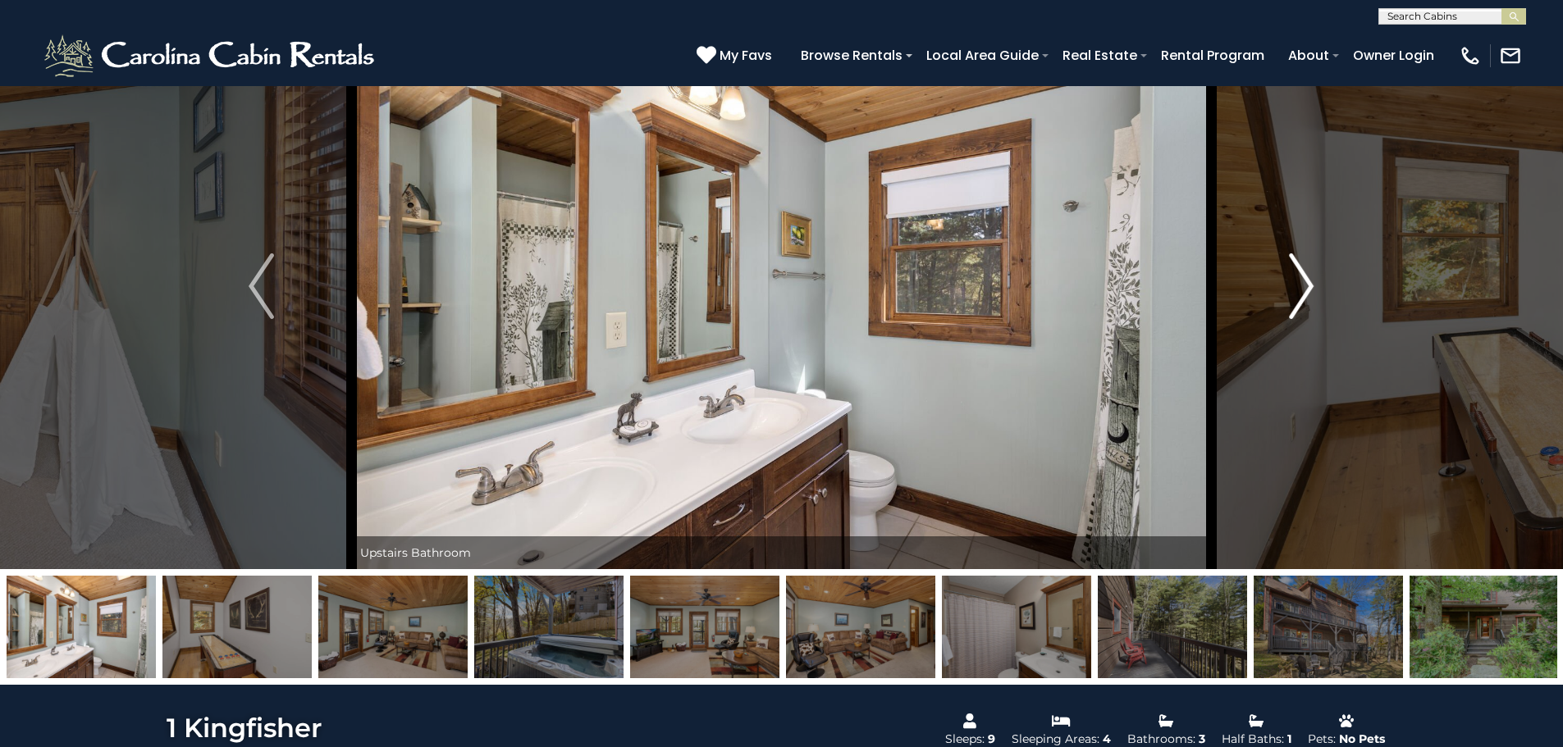
click at [1294, 295] on img "Next" at bounding box center [1301, 286] width 25 height 66
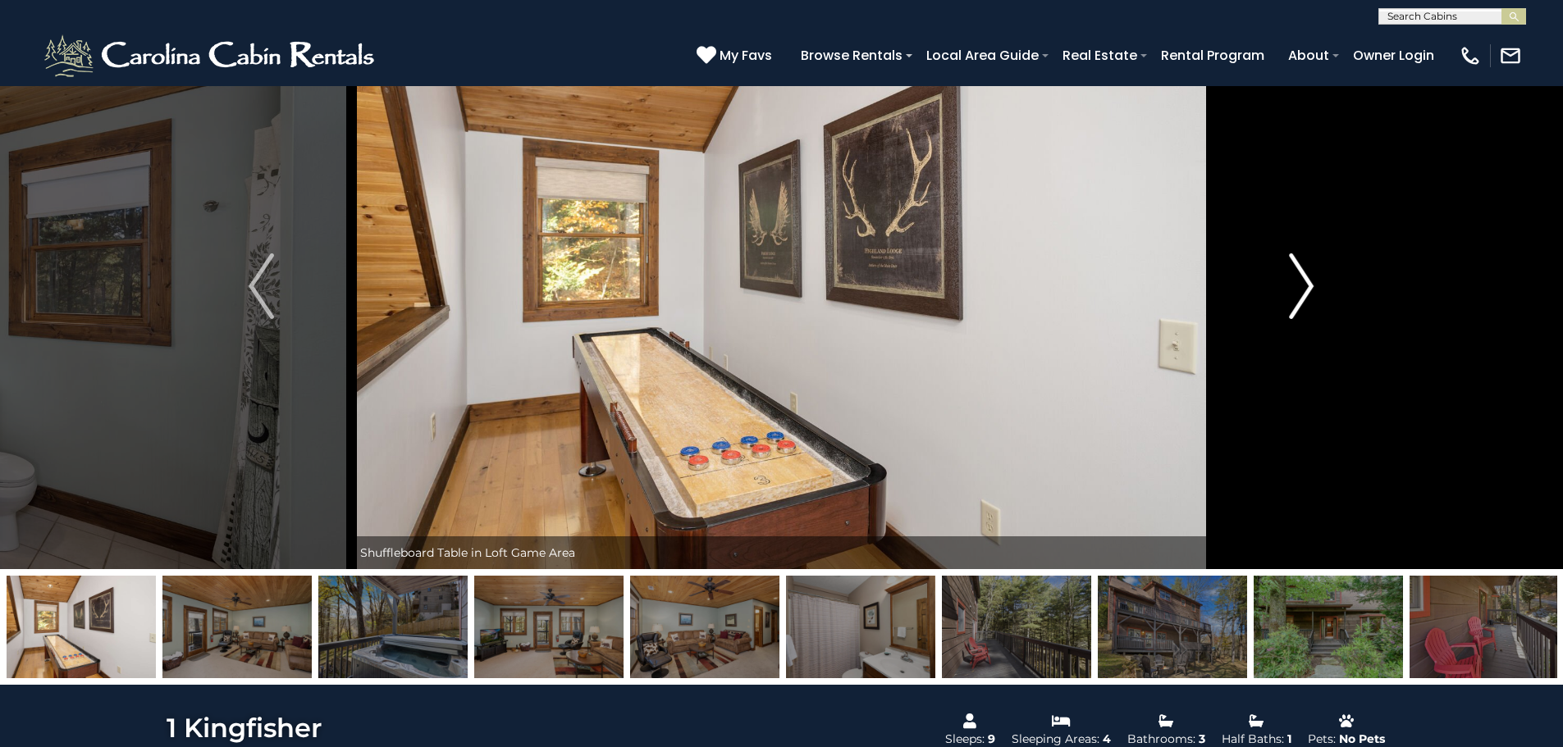
click at [1294, 295] on img "Next" at bounding box center [1301, 286] width 25 height 66
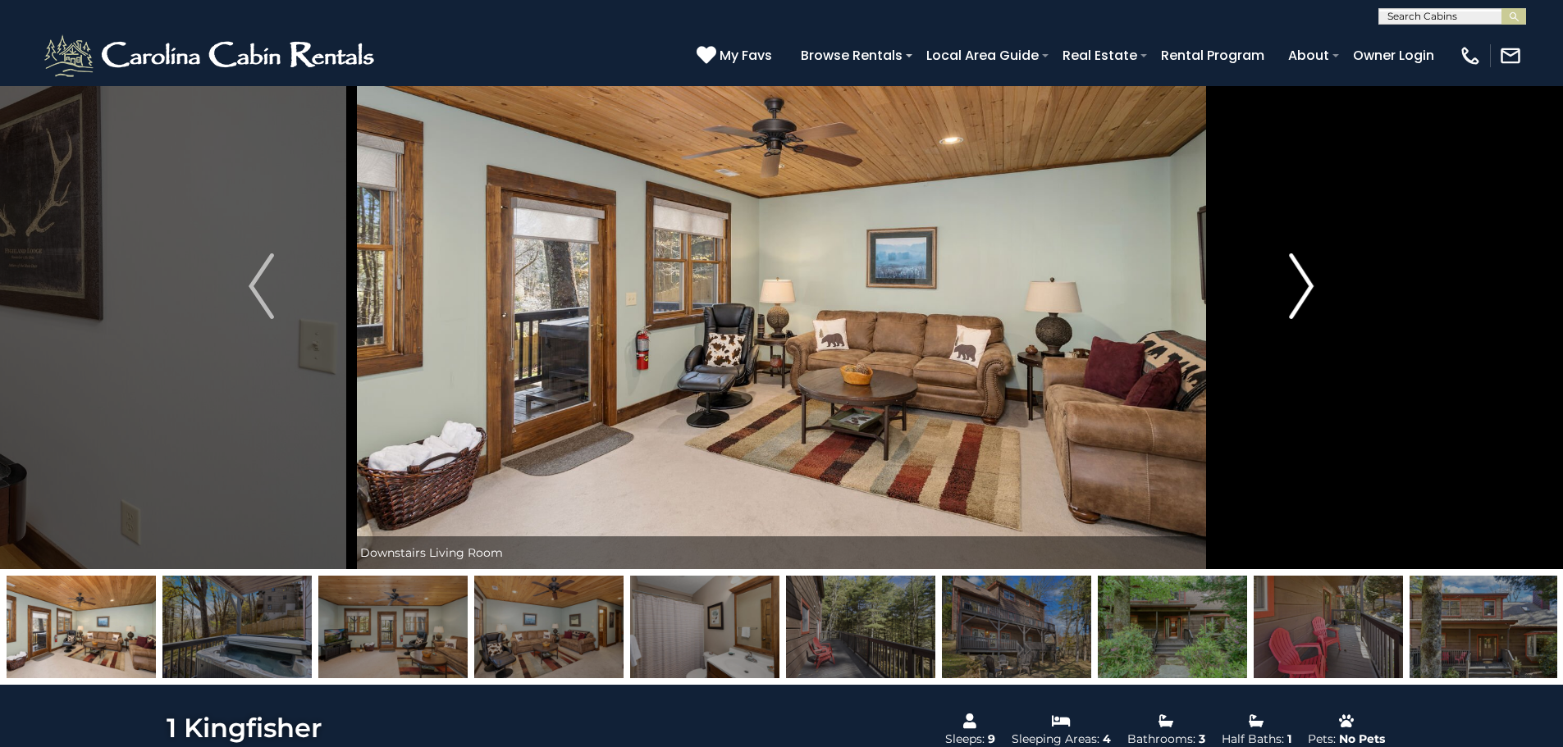
click at [1294, 295] on img "Next" at bounding box center [1301, 286] width 25 height 66
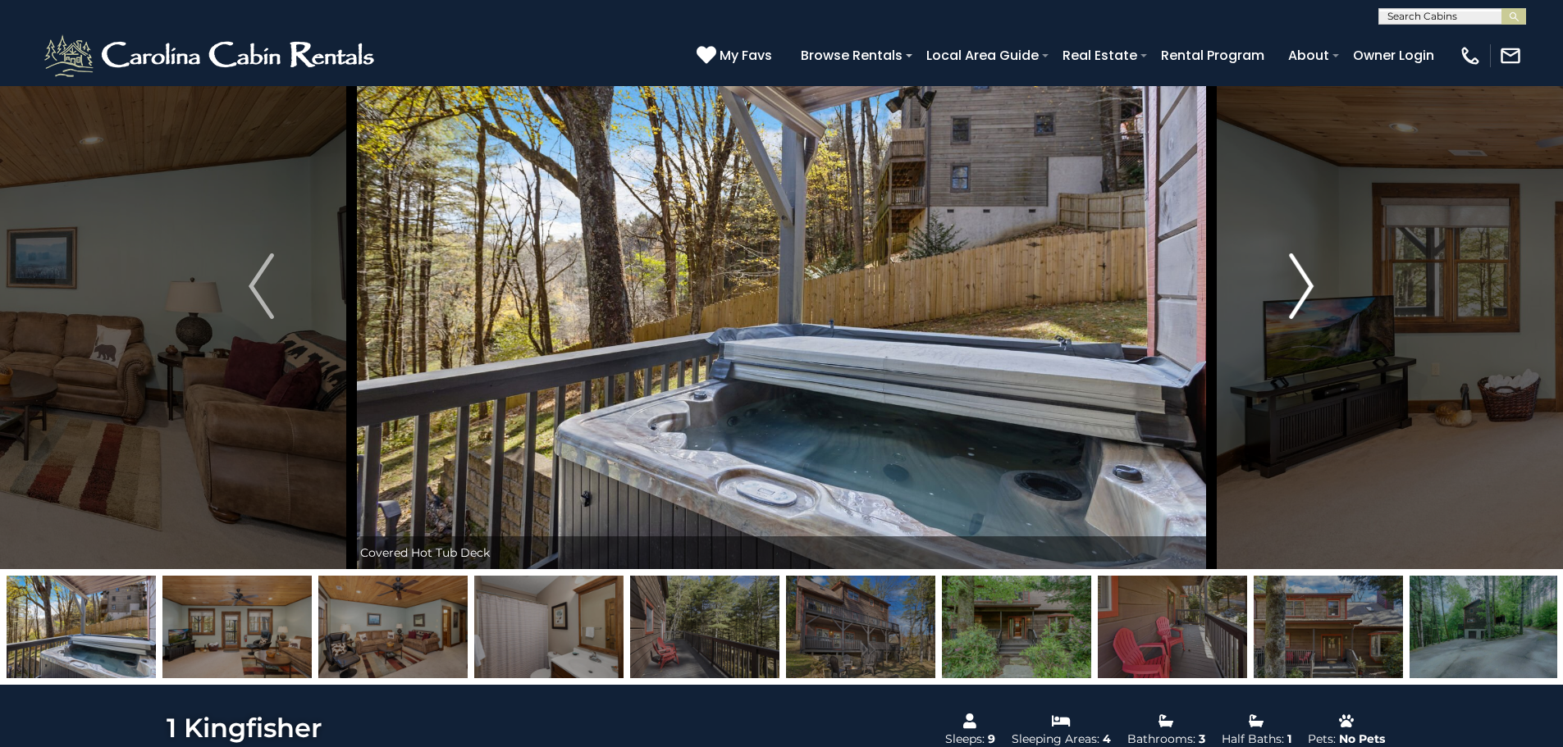
click at [1294, 295] on img "Next" at bounding box center [1301, 286] width 25 height 66
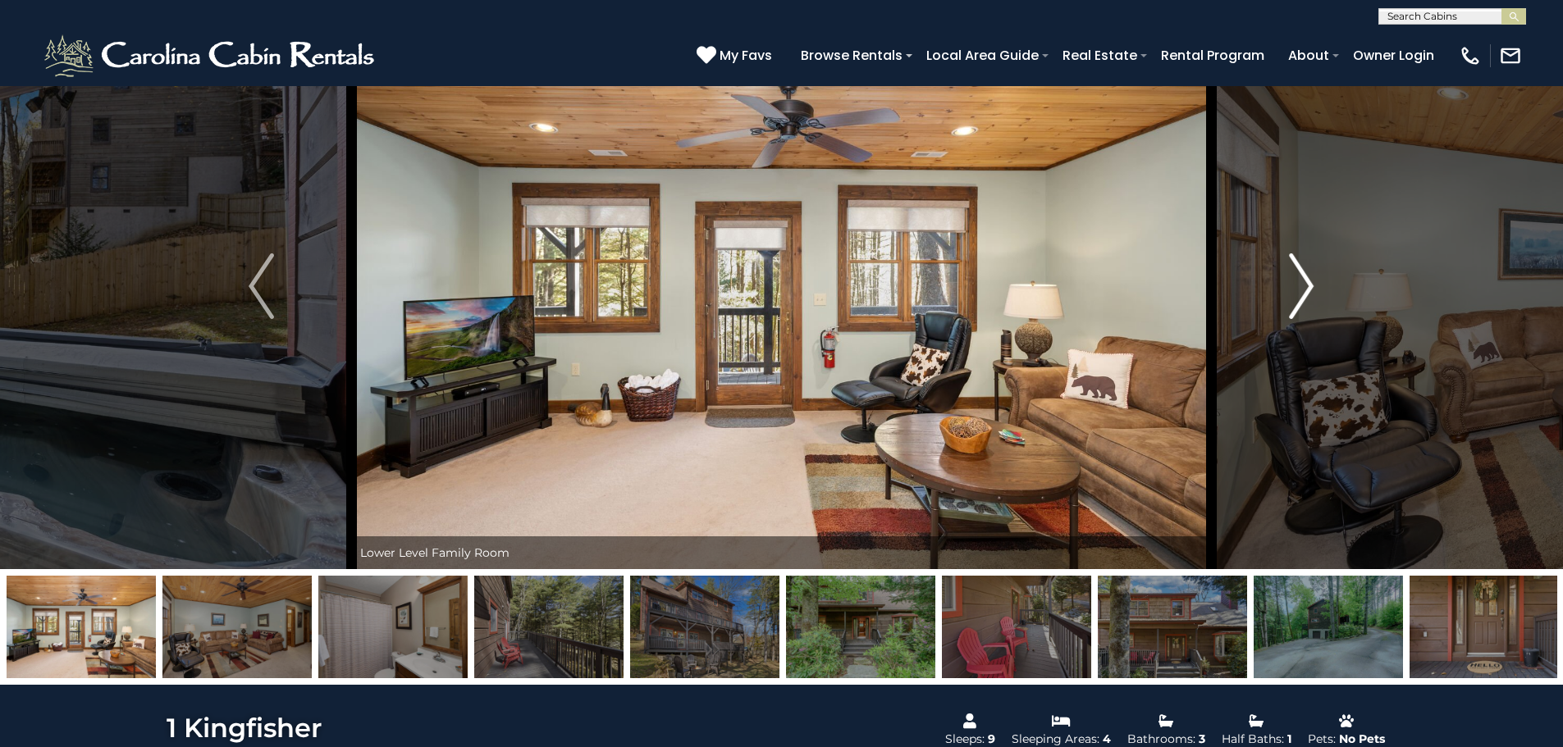
click at [1294, 295] on img "Next" at bounding box center [1301, 286] width 25 height 66
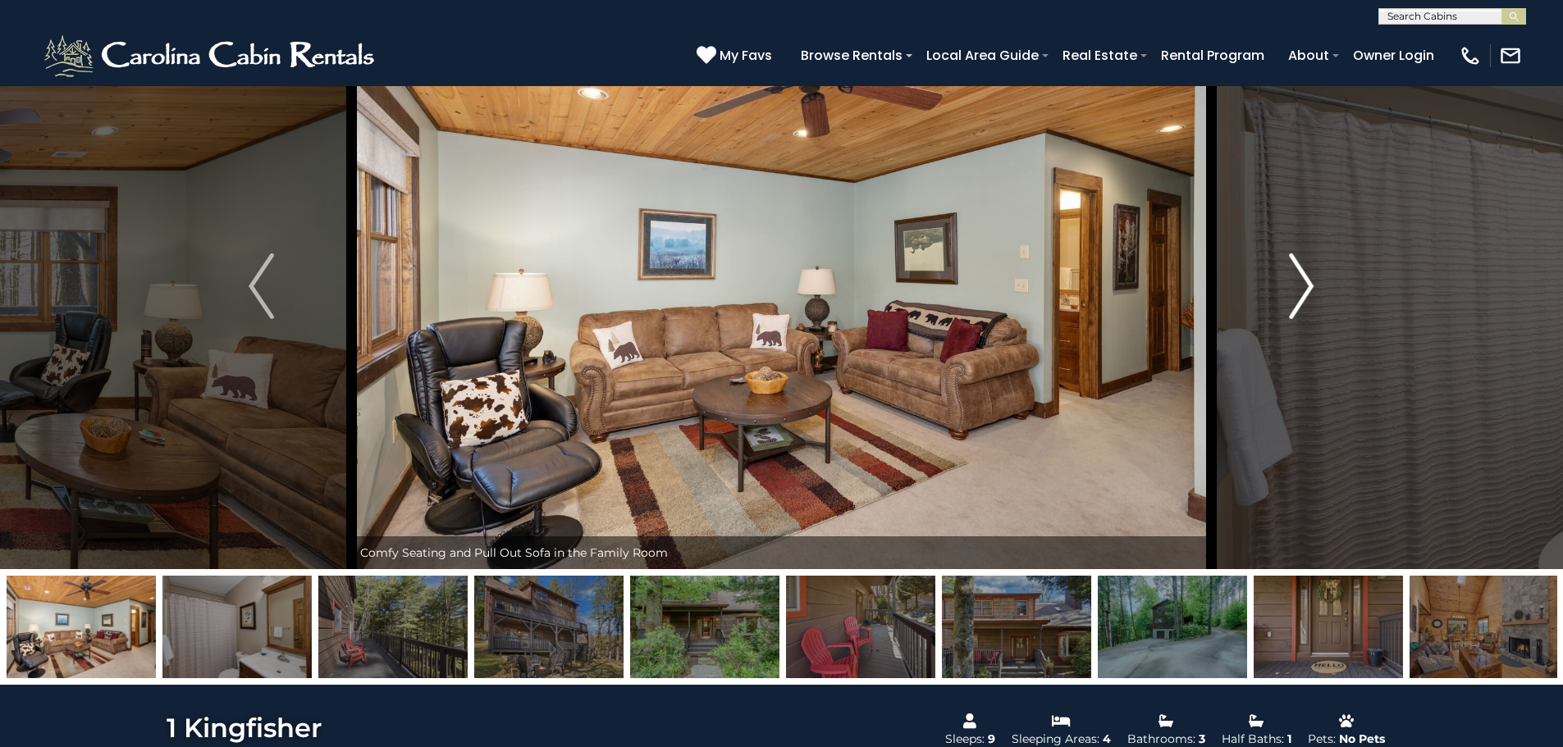
click at [1294, 295] on img "Next" at bounding box center [1301, 286] width 25 height 66
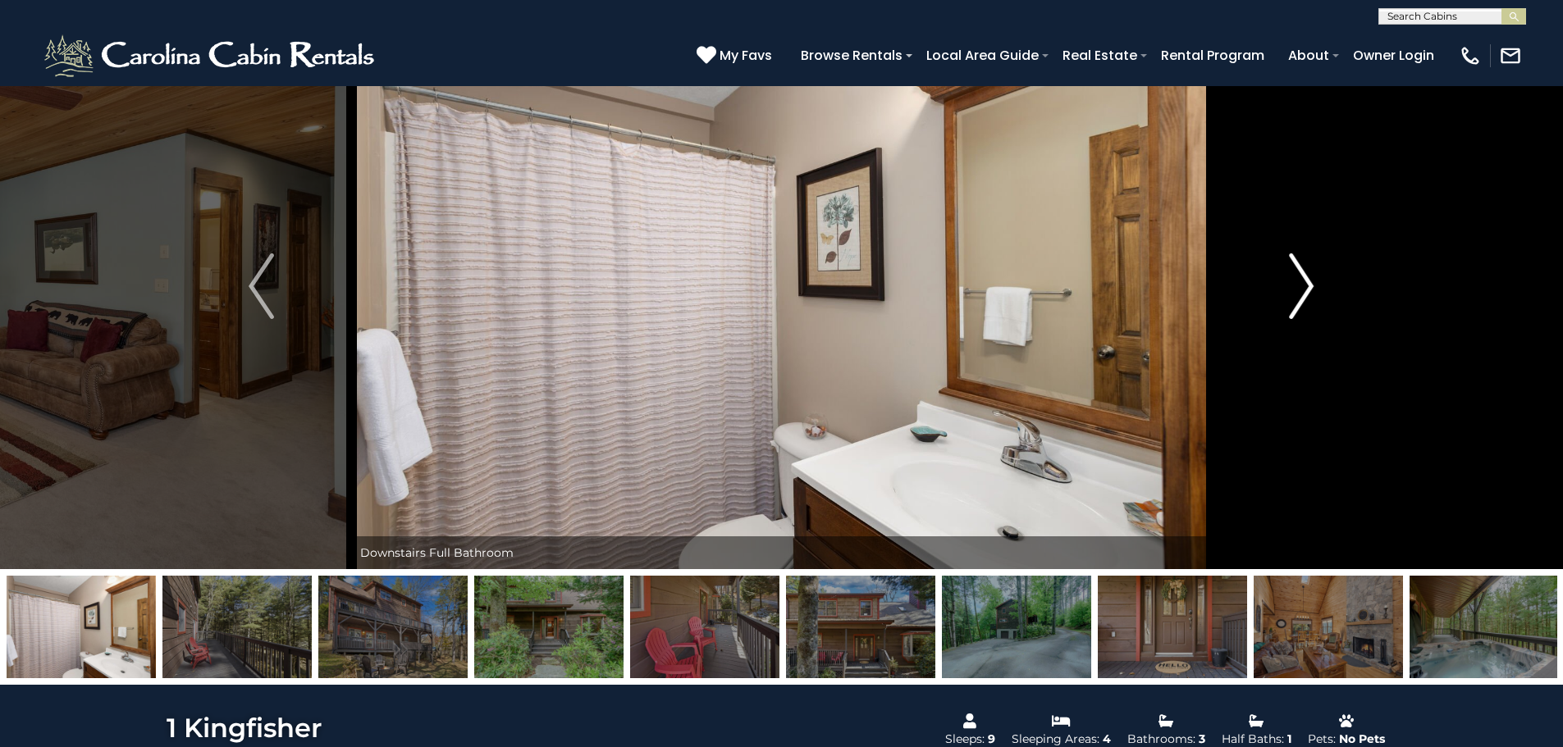
click at [1294, 295] on img "Next" at bounding box center [1301, 286] width 25 height 66
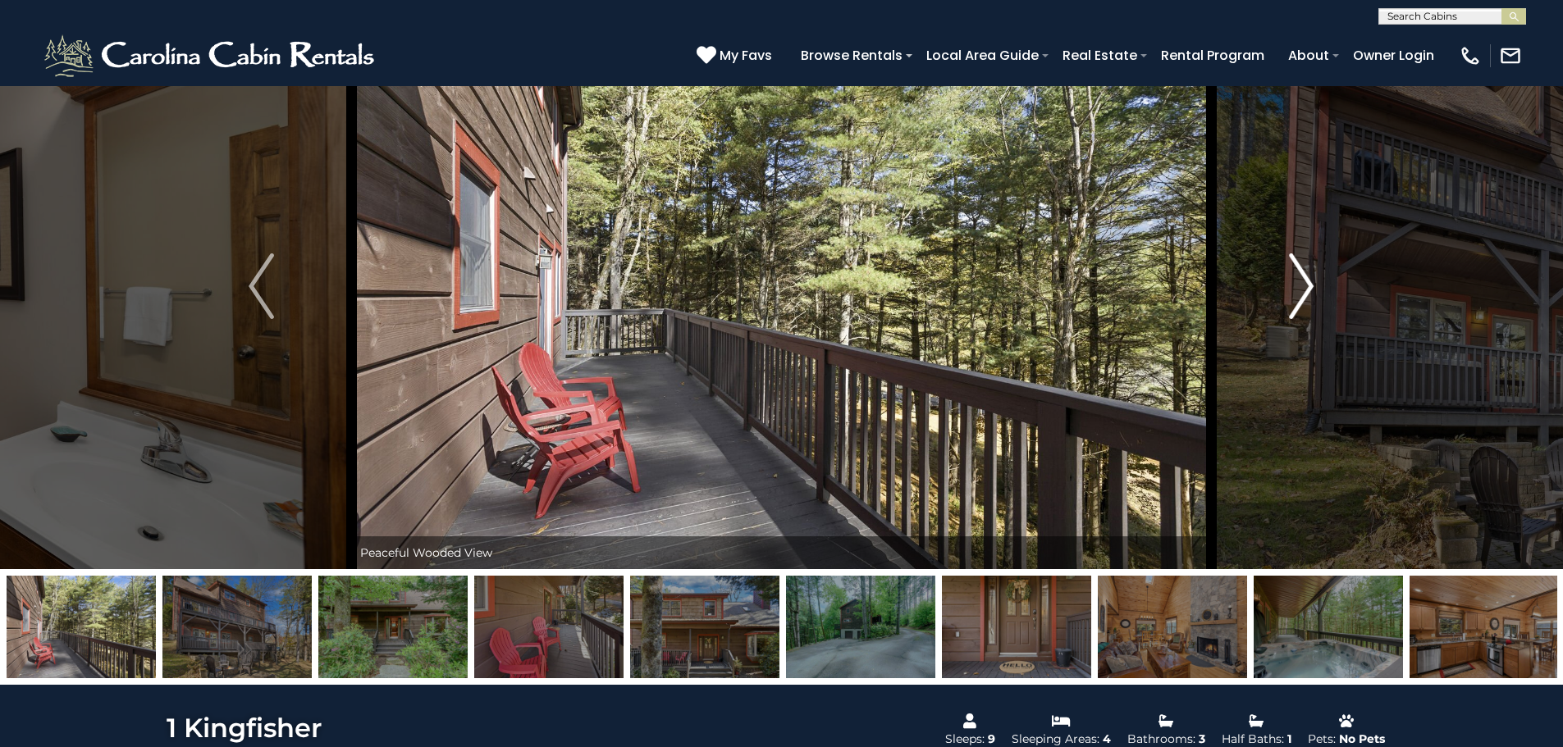
click at [1294, 295] on img "Next" at bounding box center [1301, 286] width 25 height 66
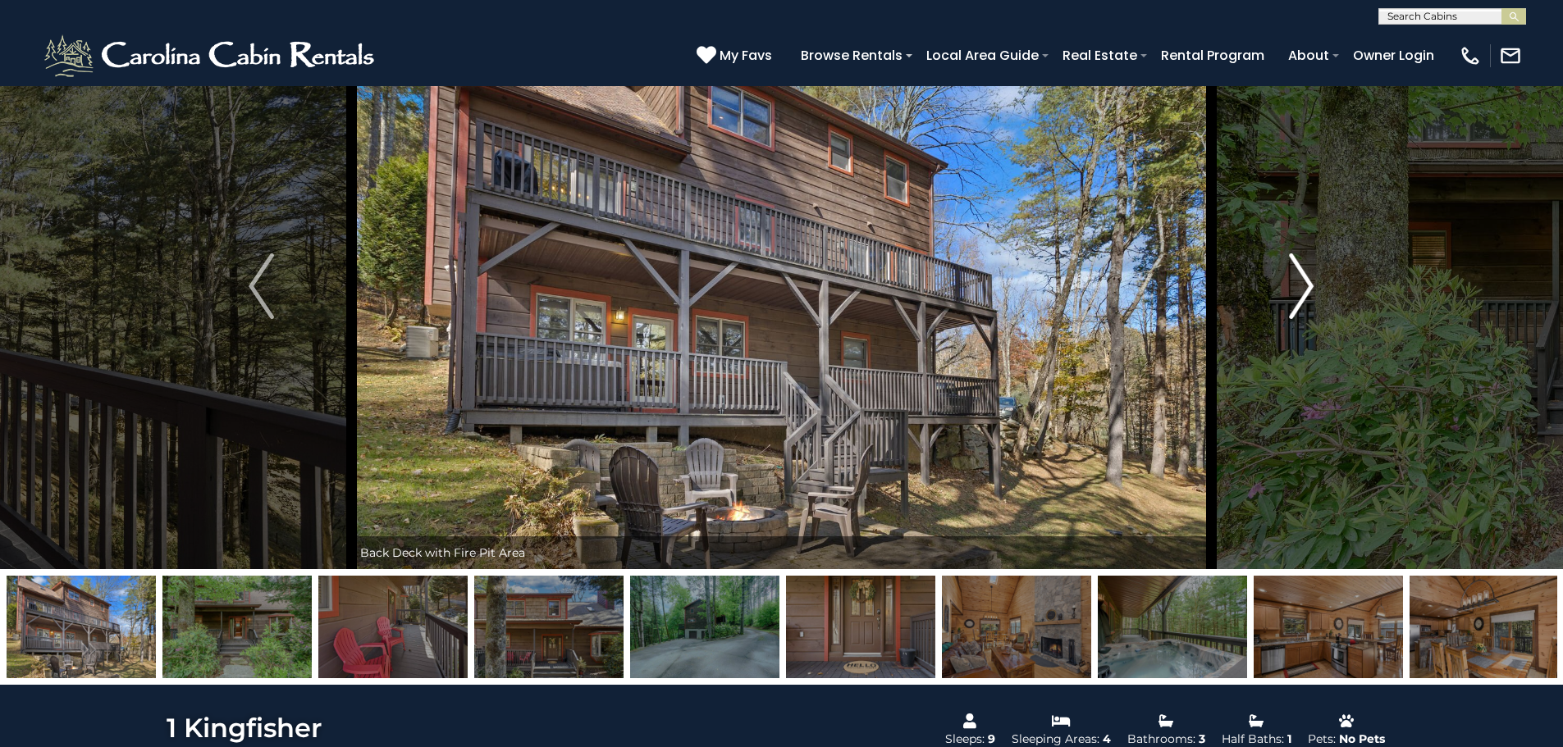
click at [1294, 295] on img "Next" at bounding box center [1301, 286] width 25 height 66
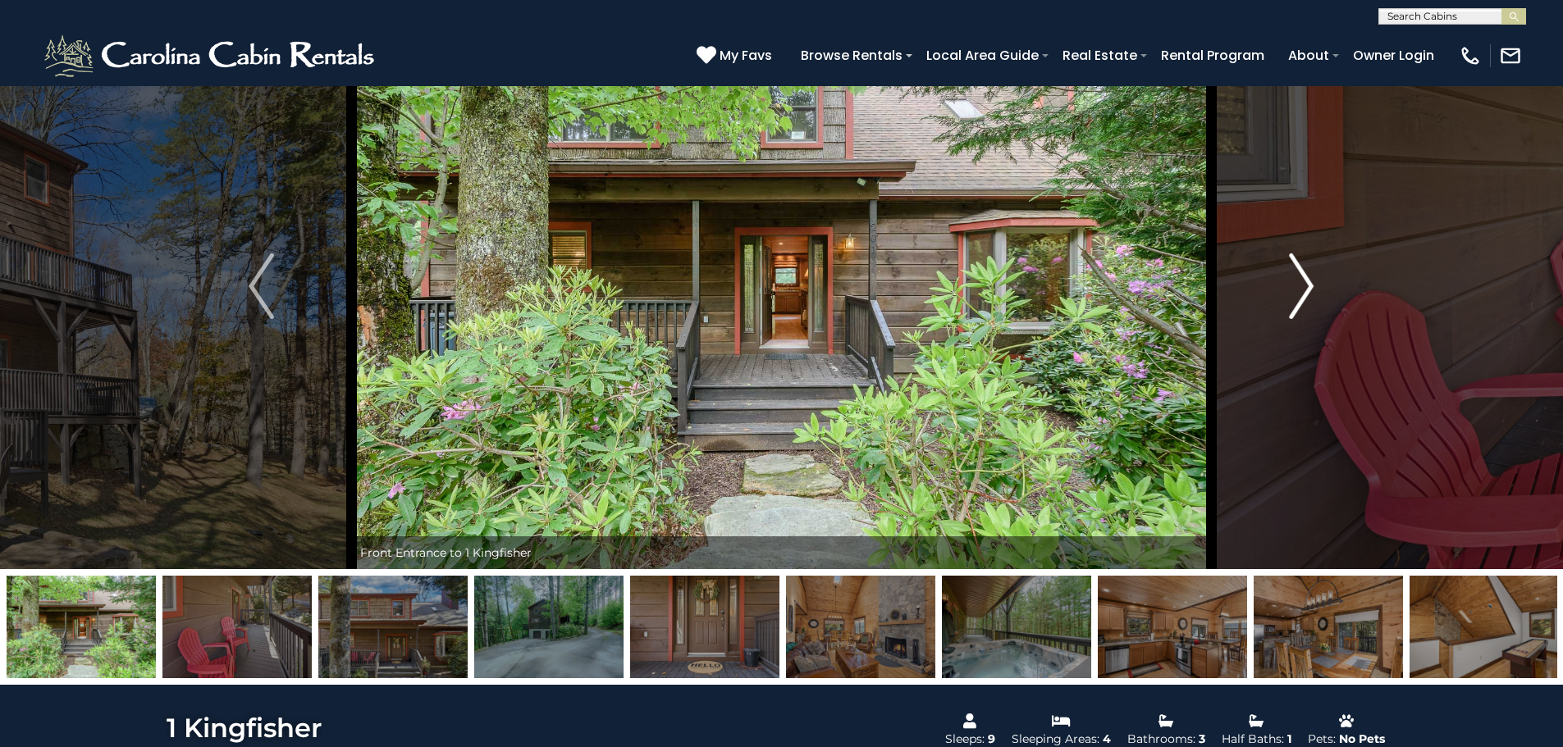
click at [1294, 295] on img "Next" at bounding box center [1301, 286] width 25 height 66
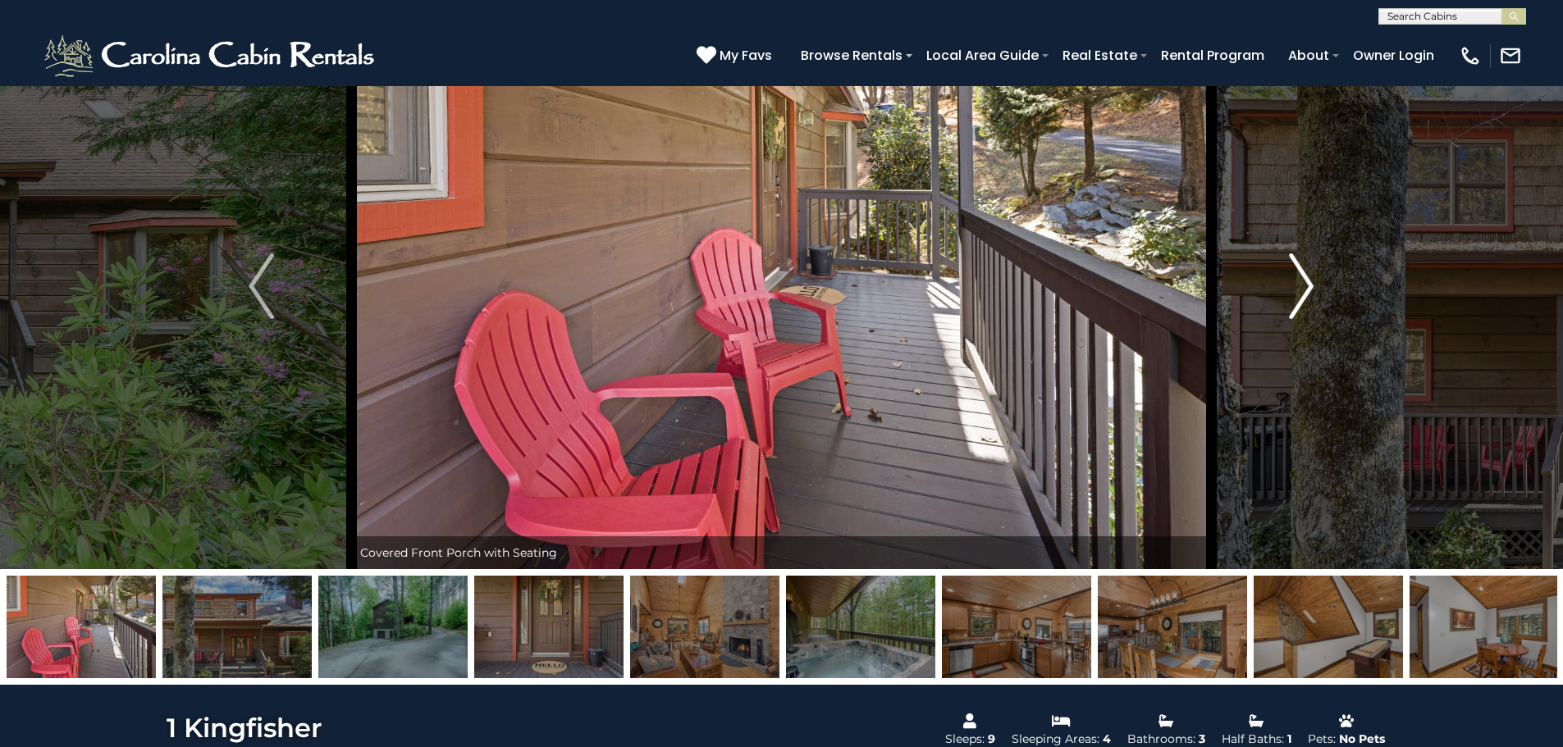
click at [1294, 295] on img "Next" at bounding box center [1301, 286] width 25 height 66
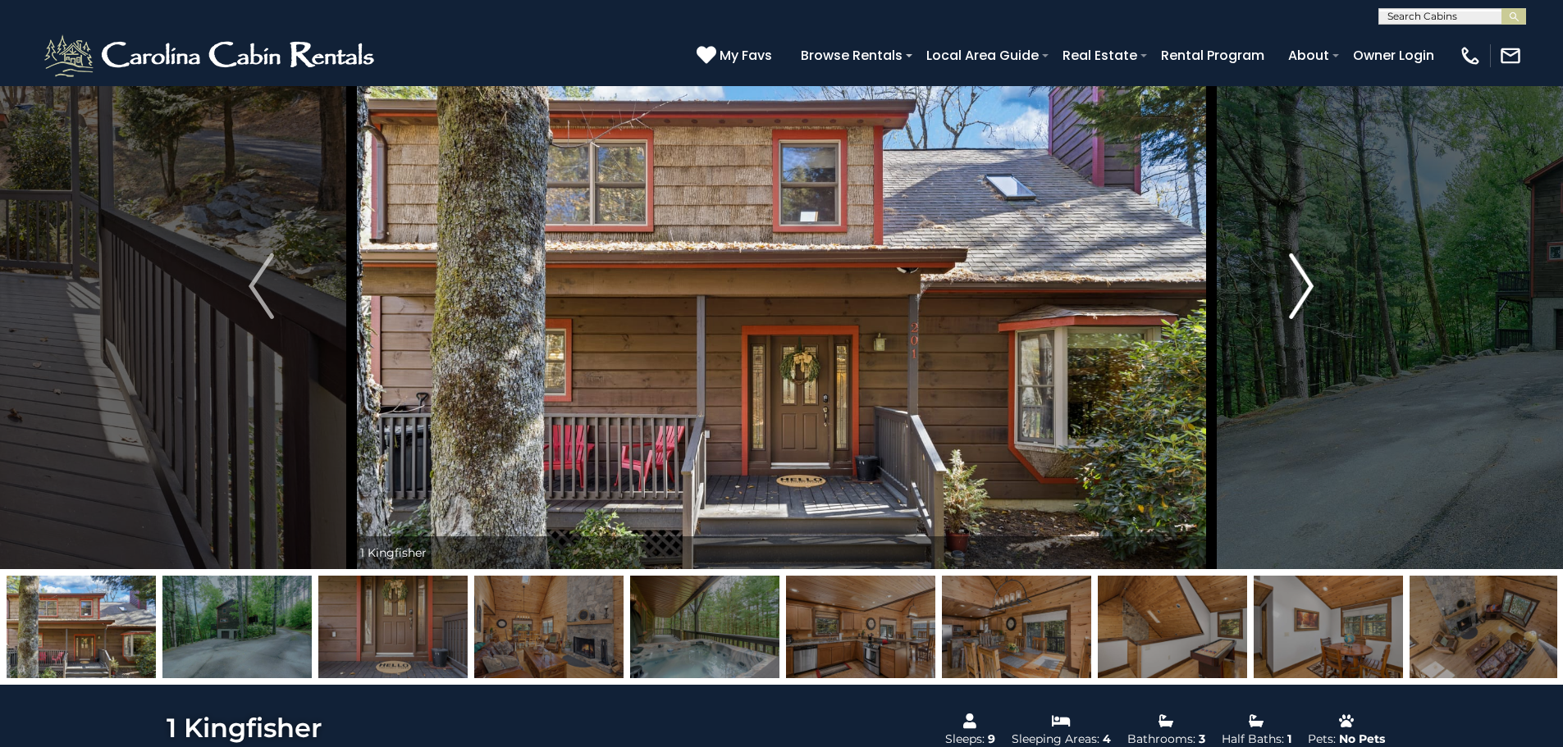
click at [1295, 295] on img "Next" at bounding box center [1301, 286] width 25 height 66
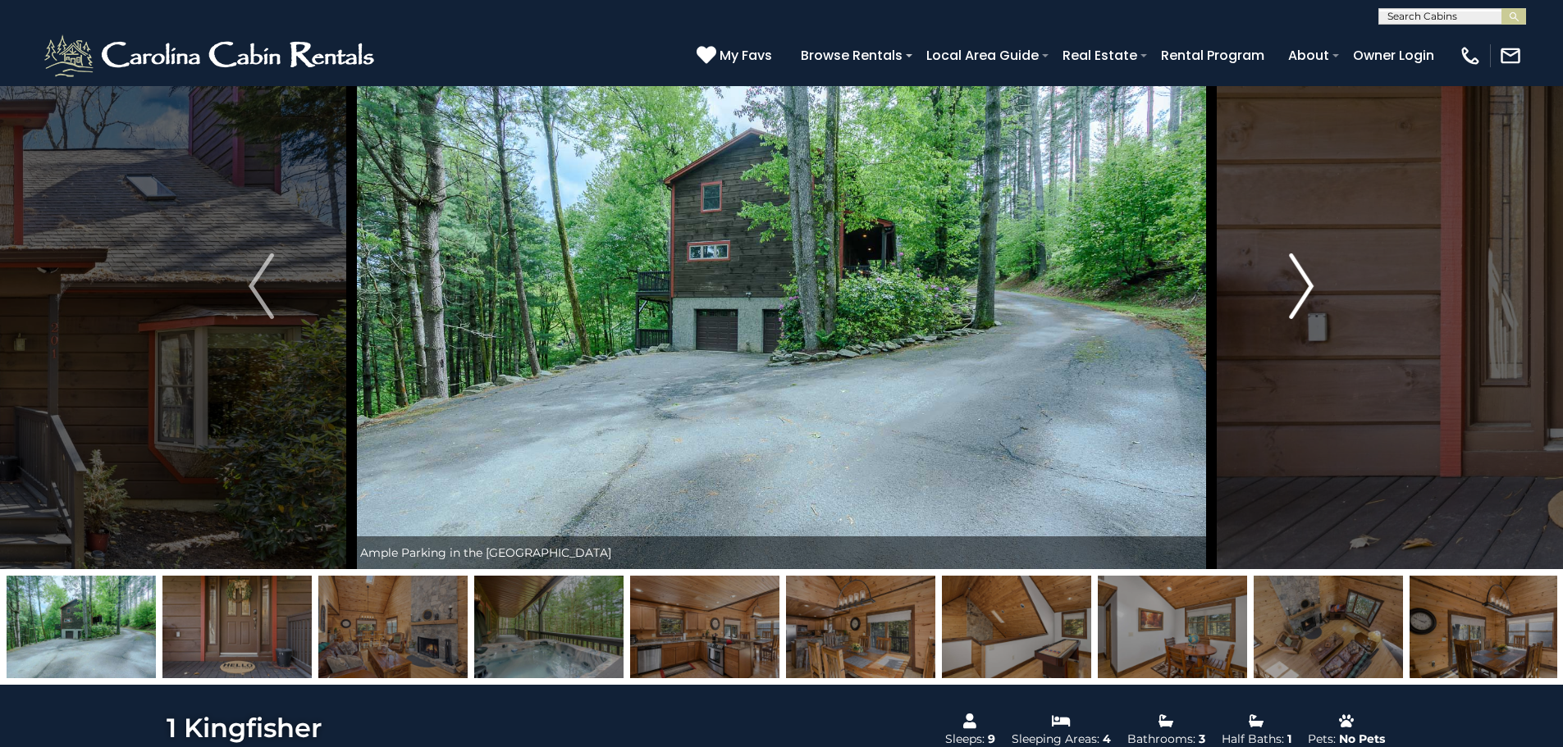
click at [1295, 295] on img "Next" at bounding box center [1301, 286] width 25 height 66
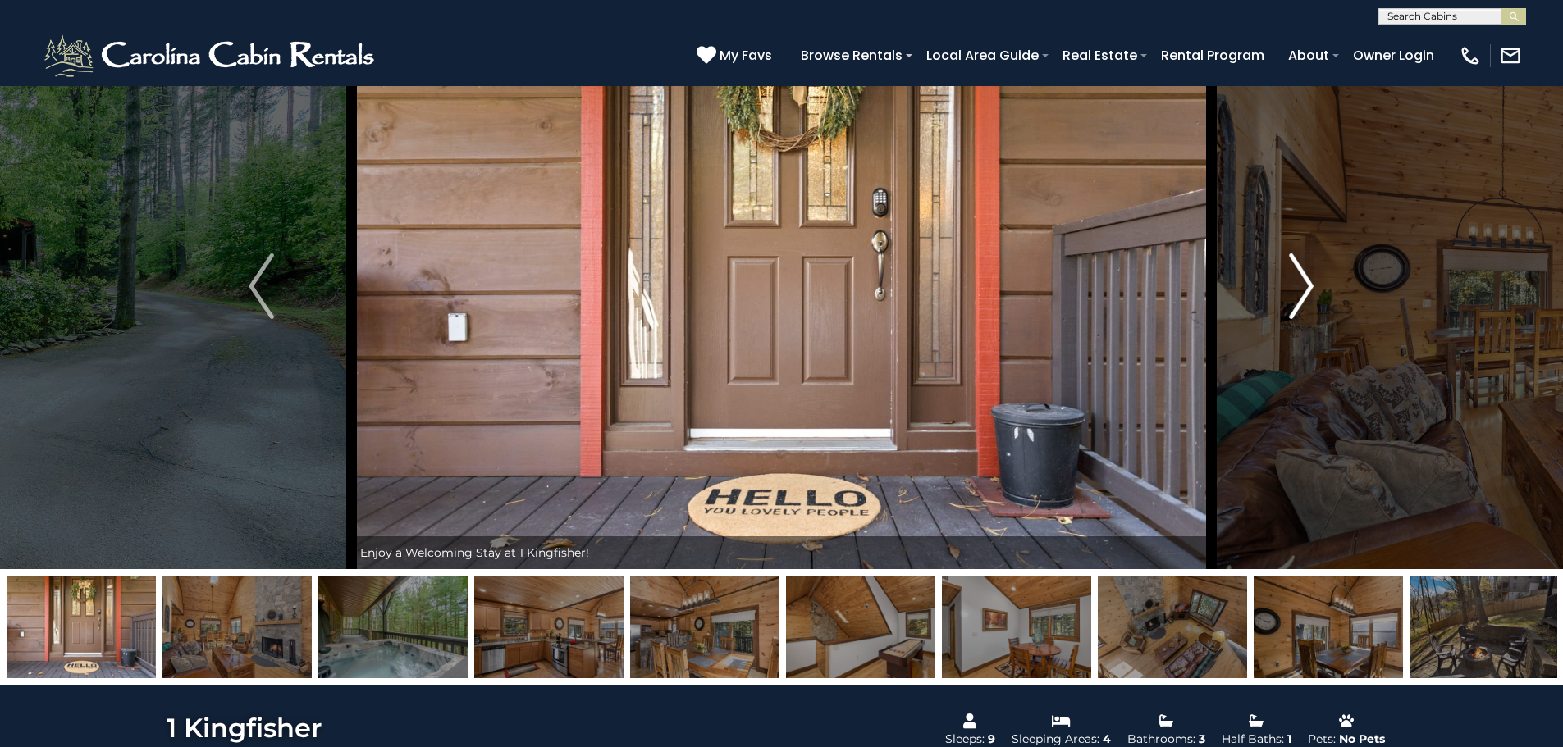
click at [1295, 295] on img "Next" at bounding box center [1301, 286] width 25 height 66
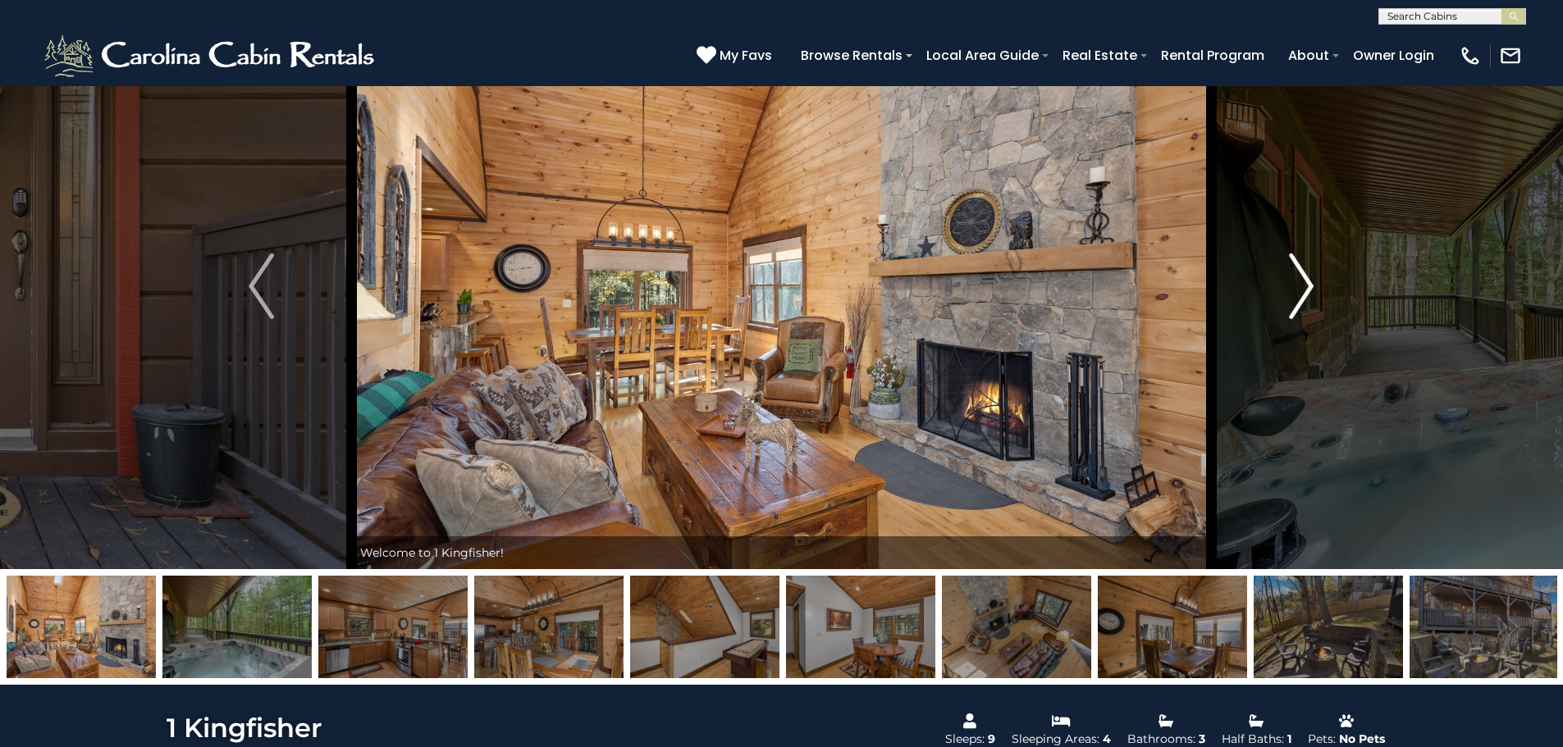
click at [1295, 295] on img "Next" at bounding box center [1301, 286] width 25 height 66
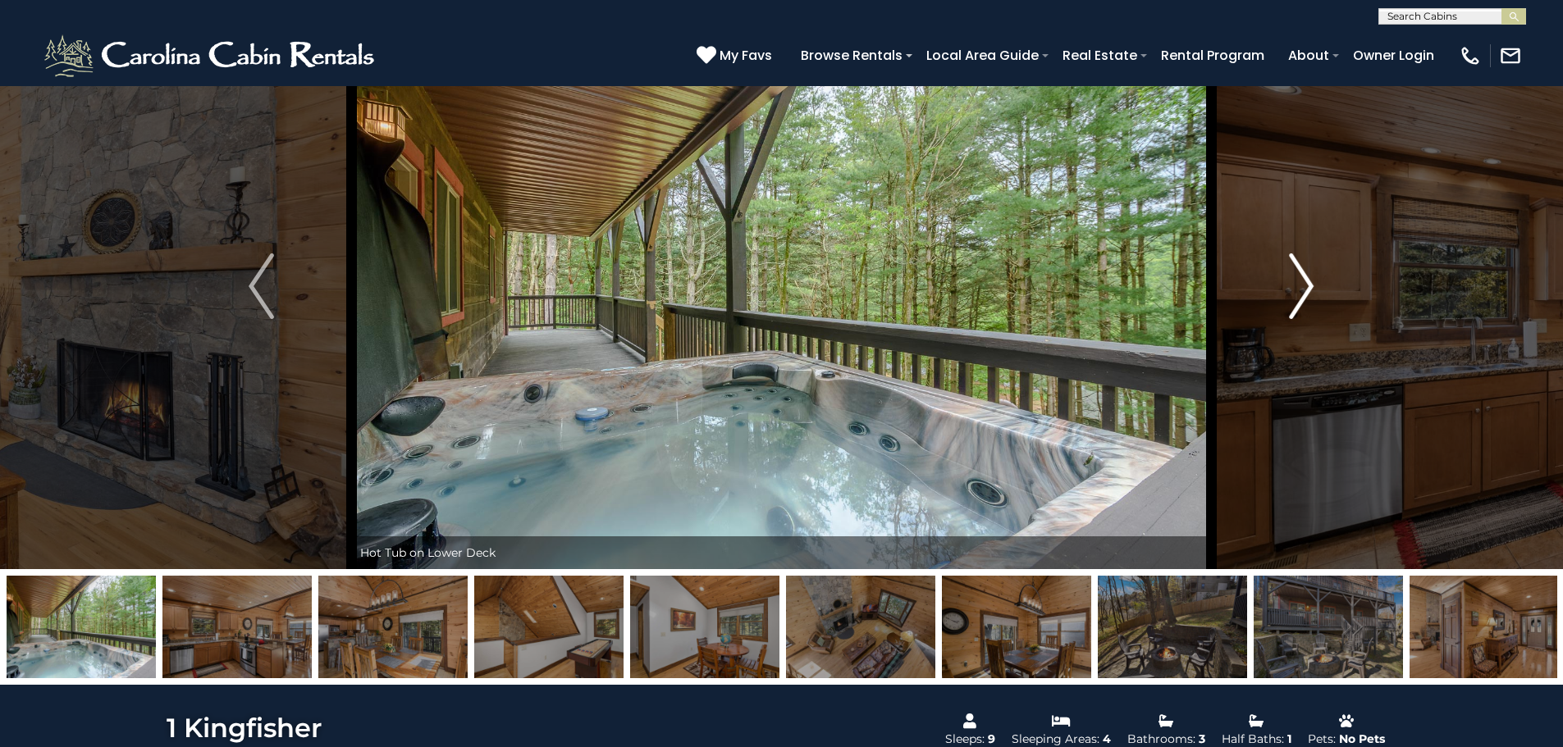
click at [1295, 295] on img "Next" at bounding box center [1301, 286] width 25 height 66
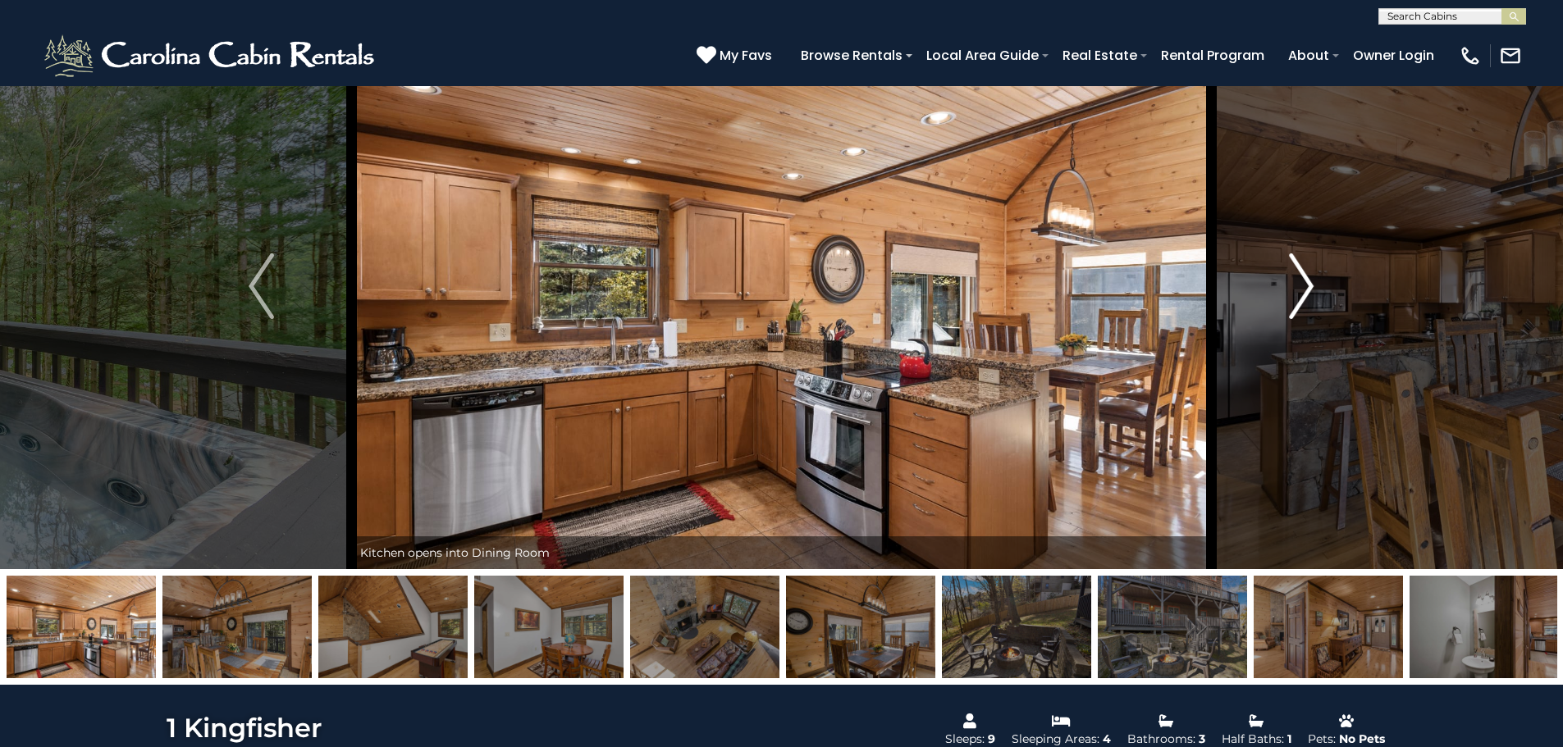
click at [1295, 295] on img "Next" at bounding box center [1301, 286] width 25 height 66
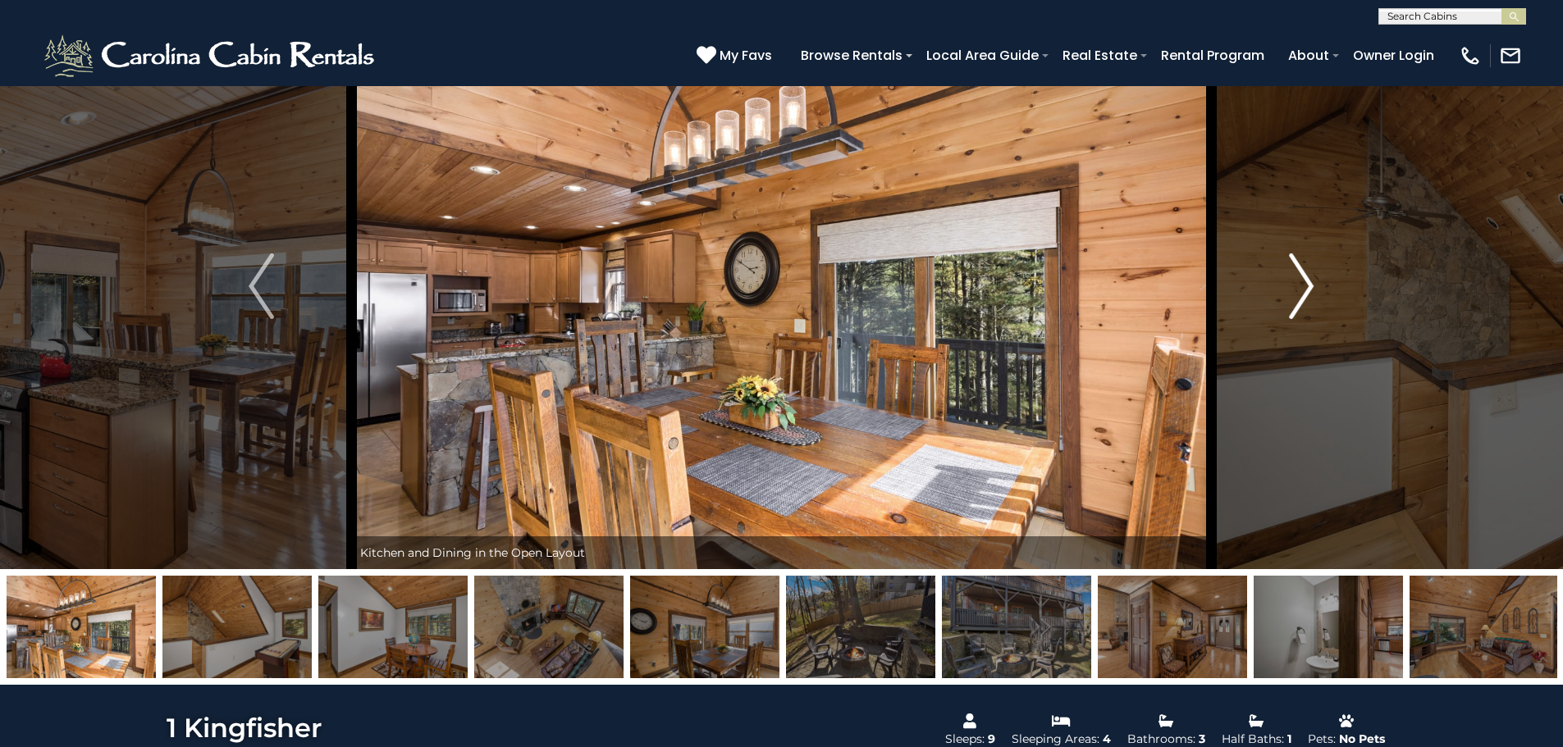
click at [1295, 295] on img "Next" at bounding box center [1301, 286] width 25 height 66
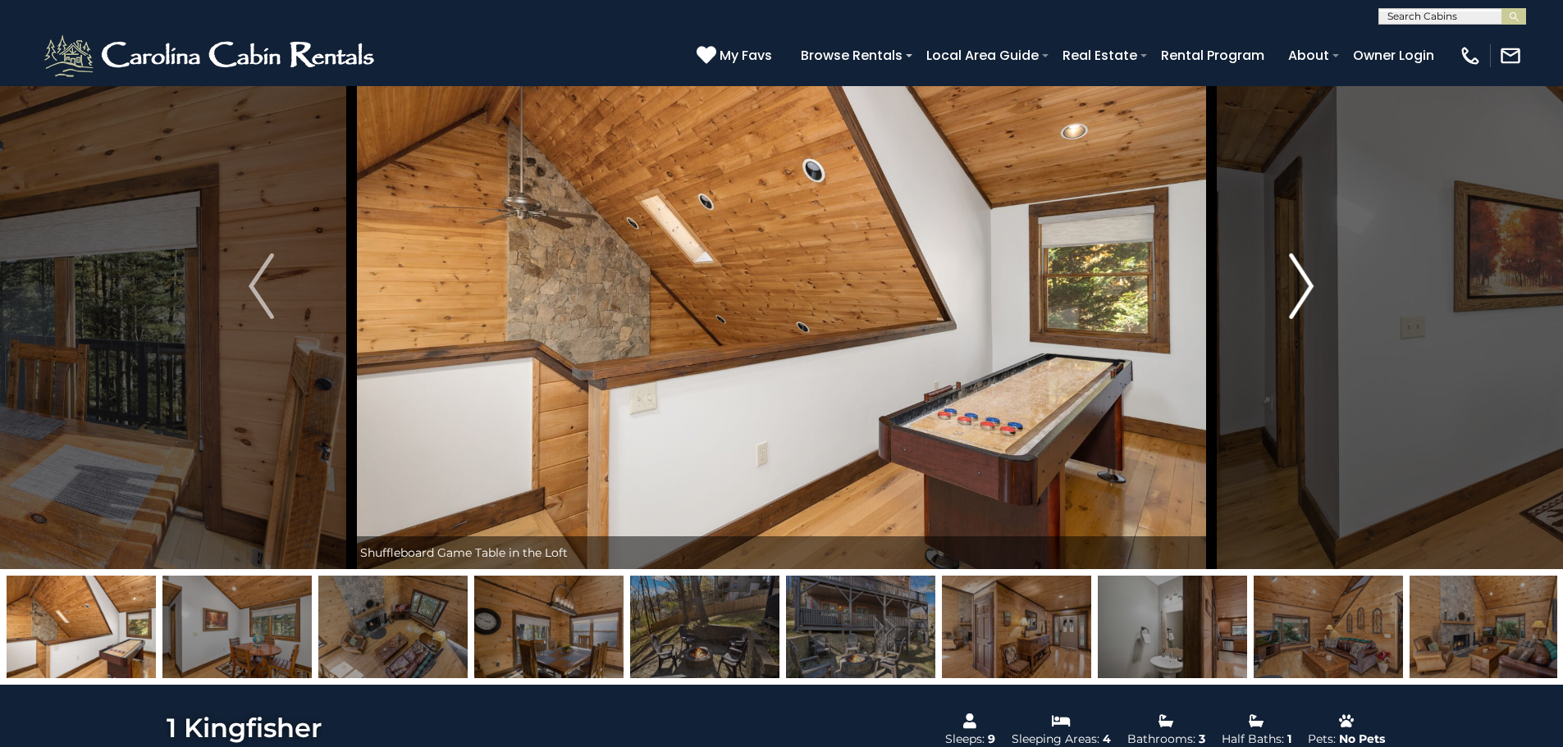
click at [1295, 295] on img "Next" at bounding box center [1301, 286] width 25 height 66
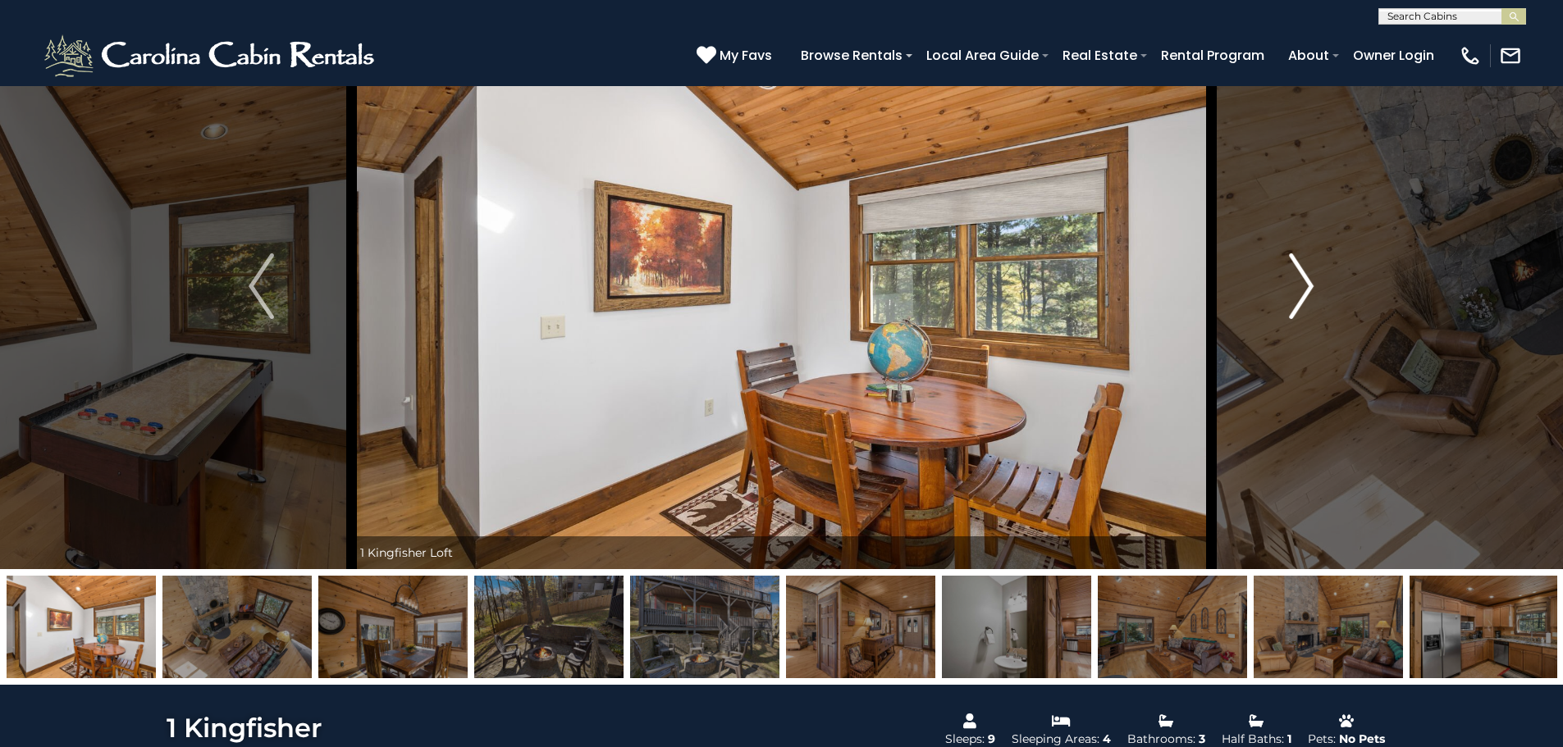
click at [1295, 295] on img "Next" at bounding box center [1301, 286] width 25 height 66
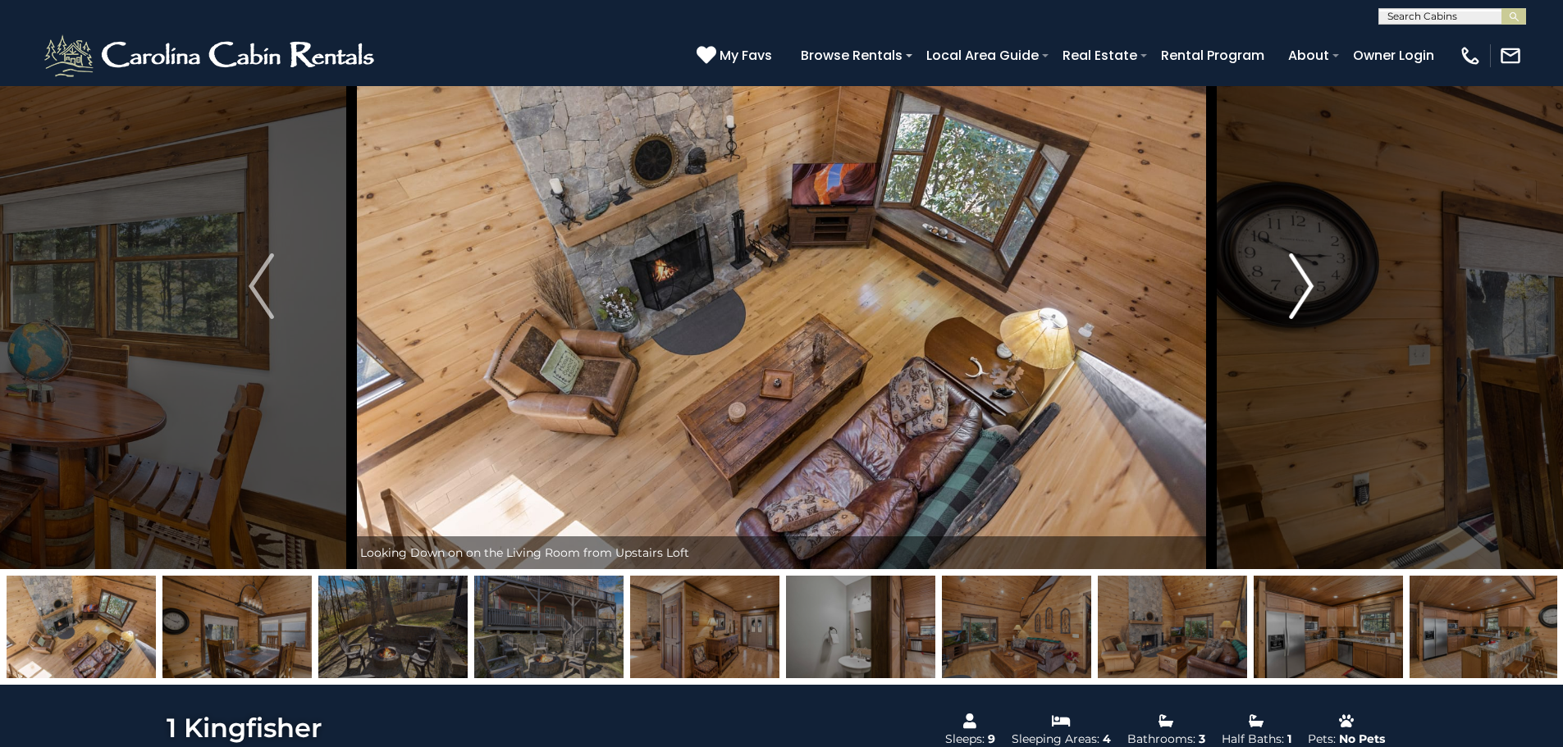
click at [1295, 295] on img "Next" at bounding box center [1301, 286] width 25 height 66
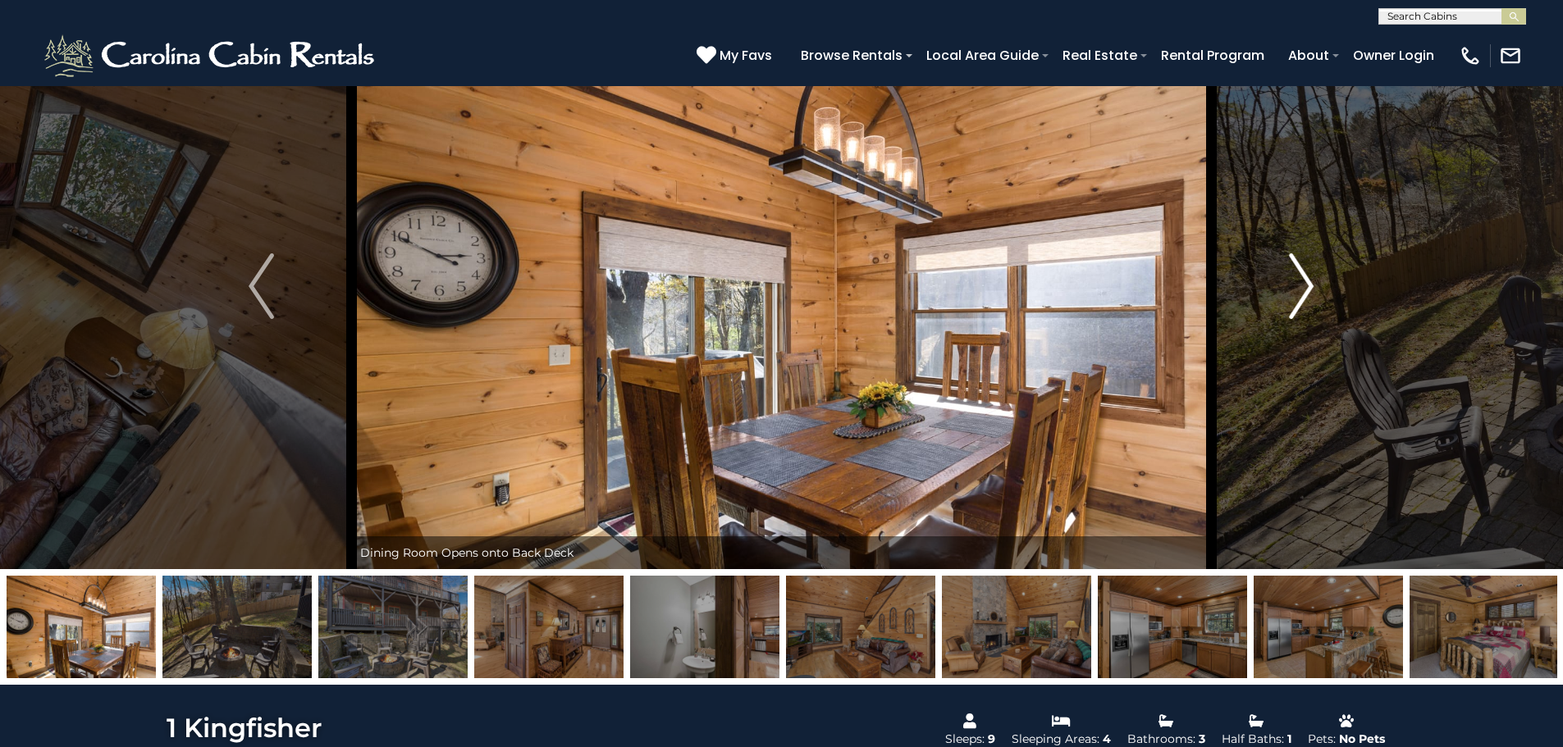
click at [1295, 295] on img "Next" at bounding box center [1301, 286] width 25 height 66
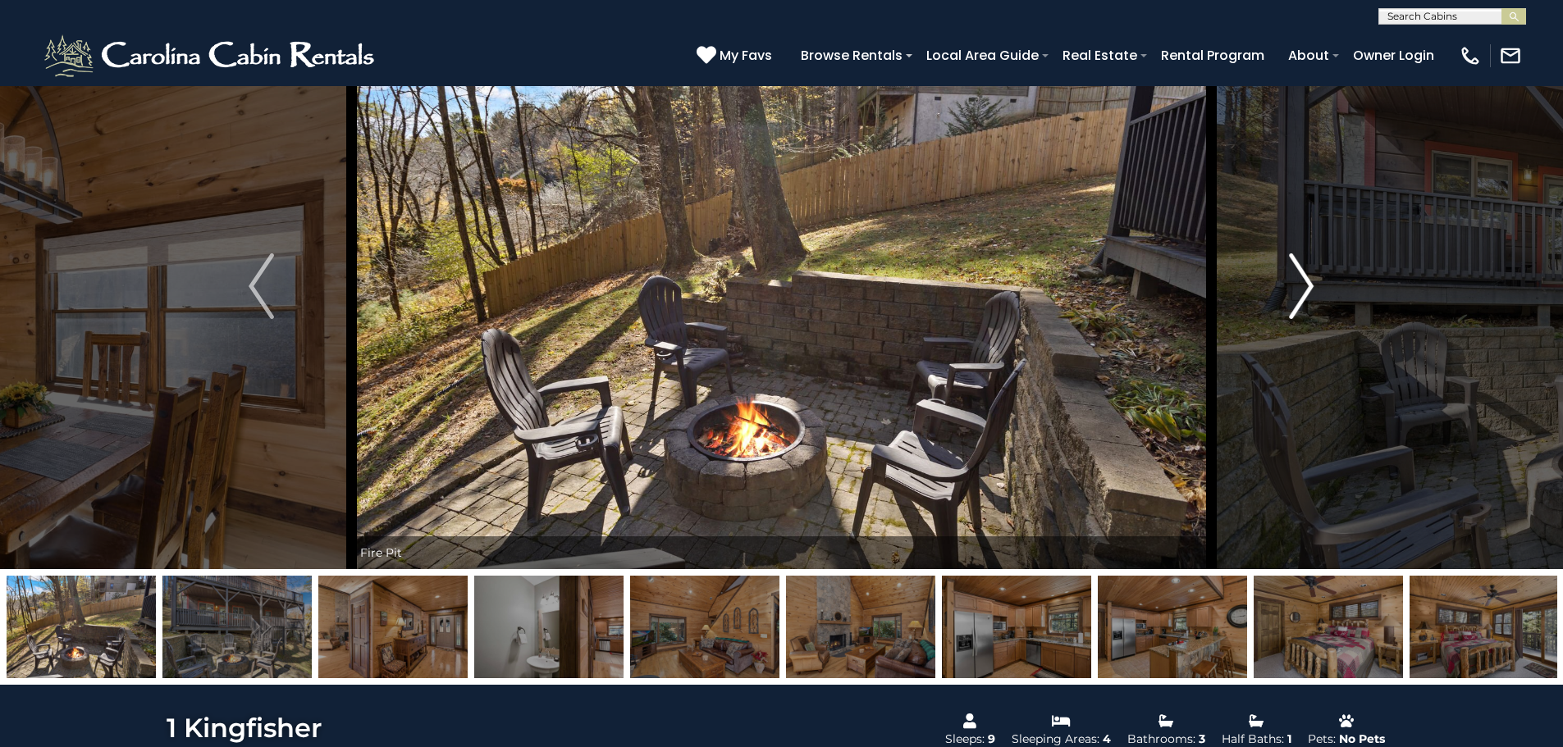
click at [1295, 295] on img "Next" at bounding box center [1301, 286] width 25 height 66
